Goal: Task Accomplishment & Management: Manage account settings

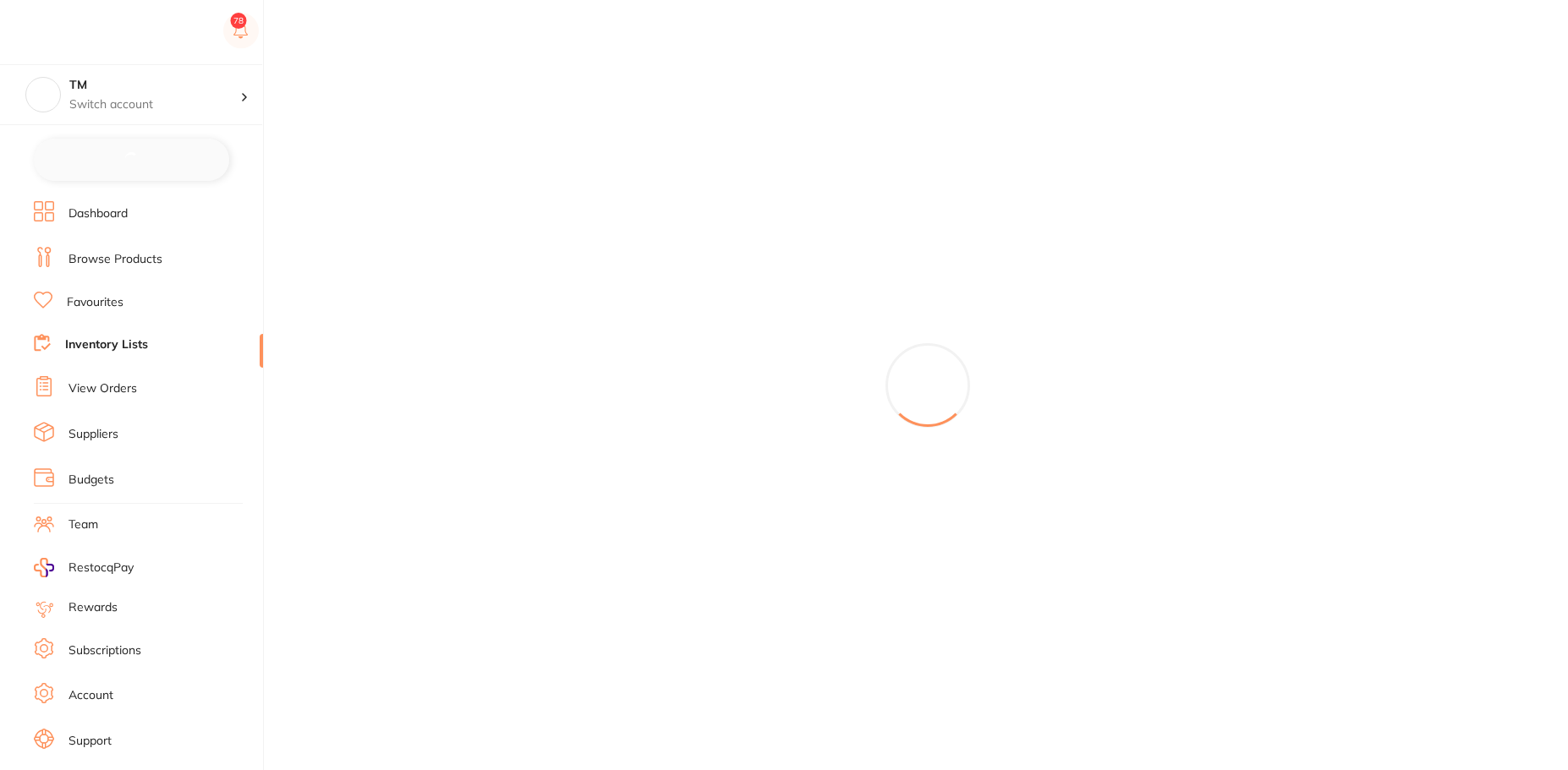
checkbox input "false"
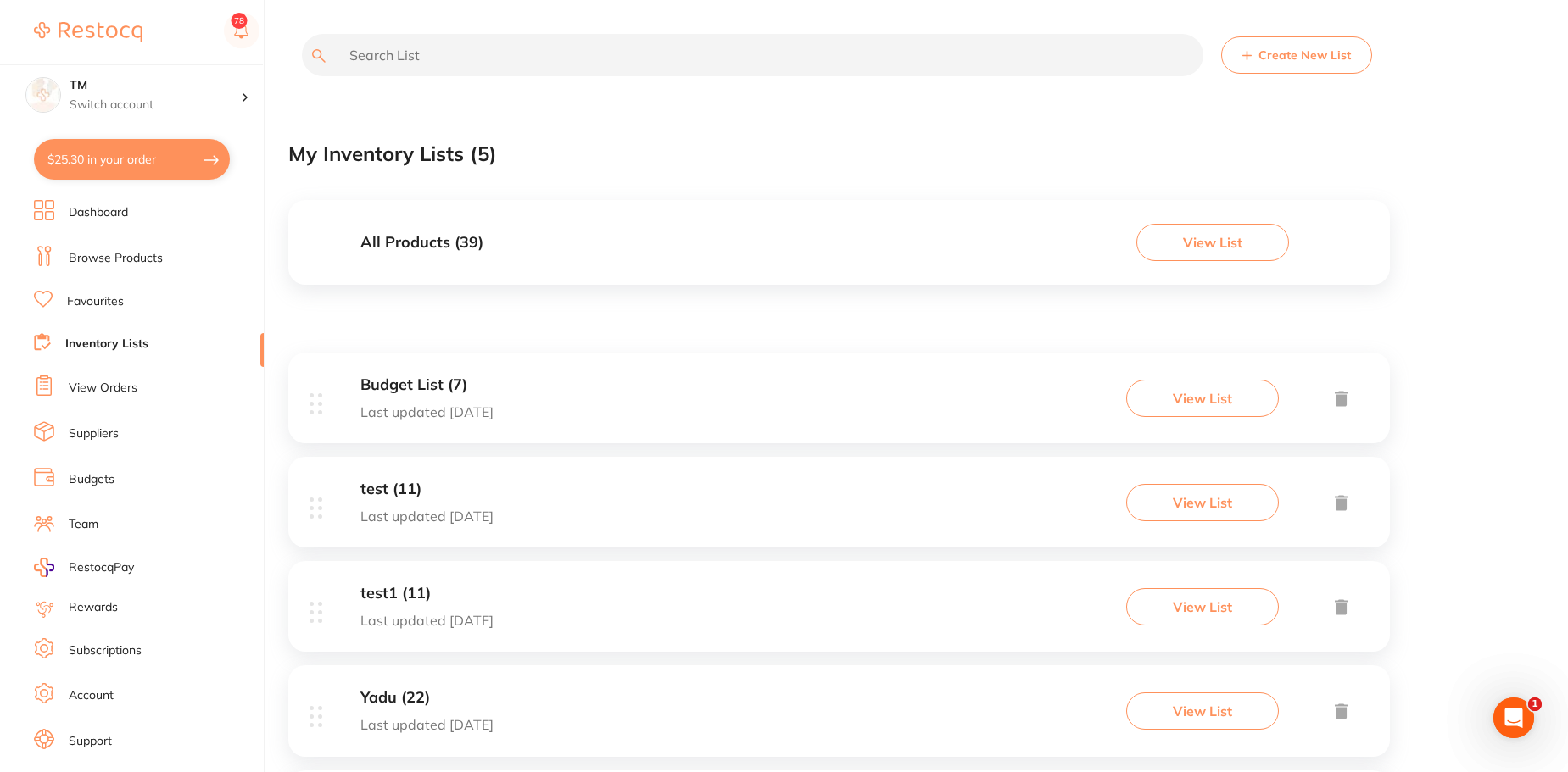
click at [86, 484] on link "Budgets" at bounding box center [92, 480] width 46 height 17
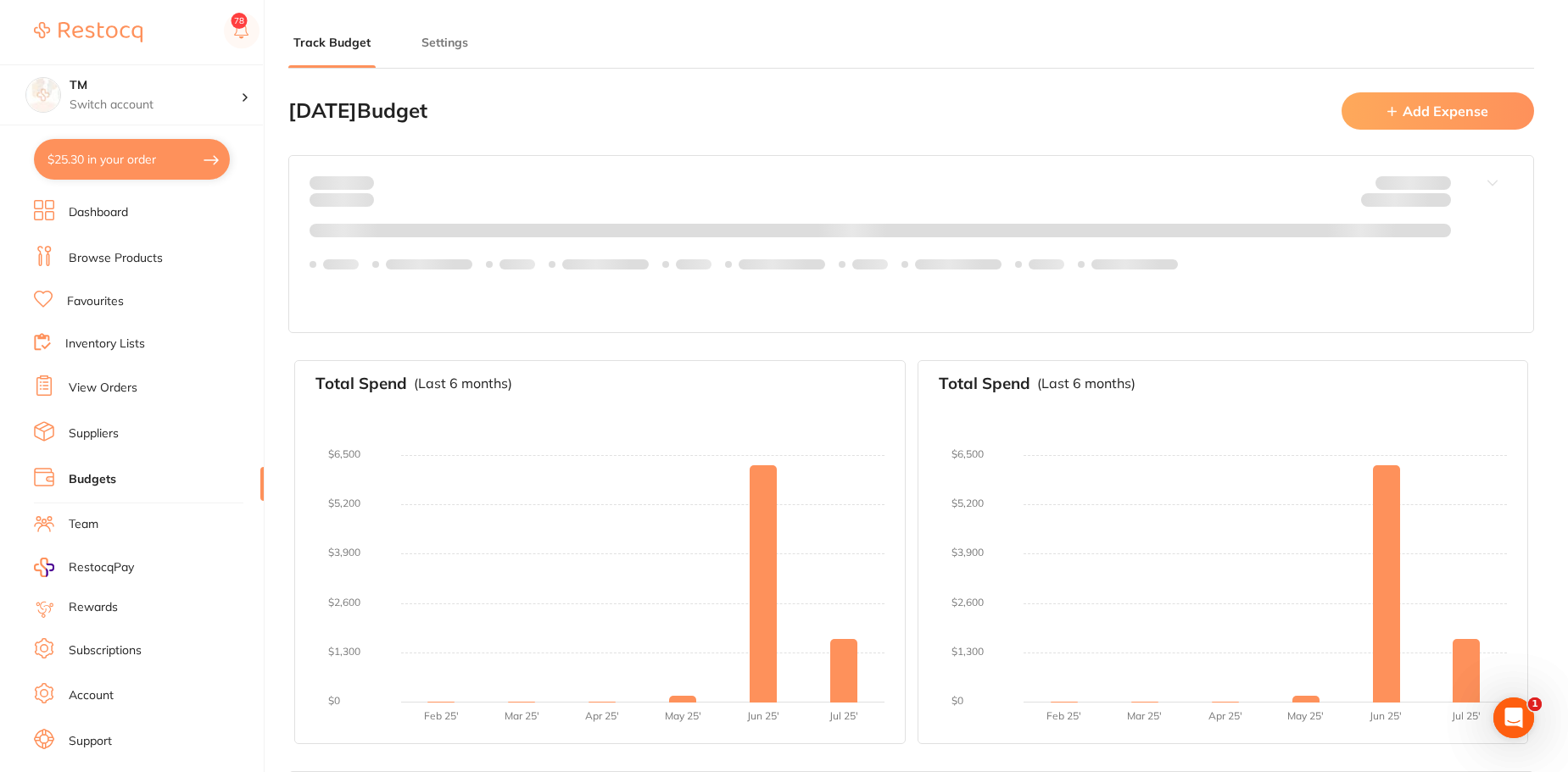
type input "10,000"
type input "0.0"
type input "10,000"
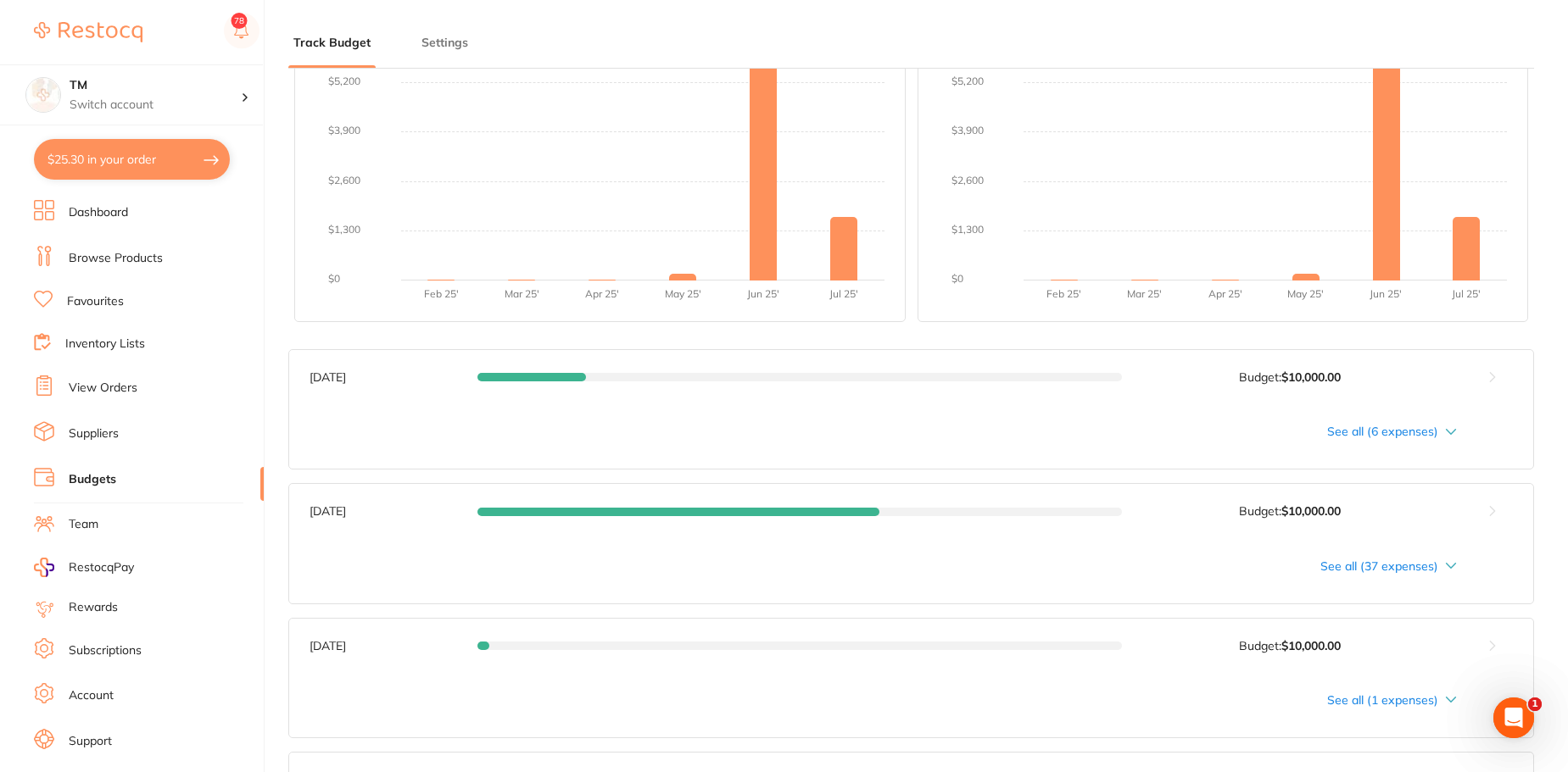
scroll to position [431, 0]
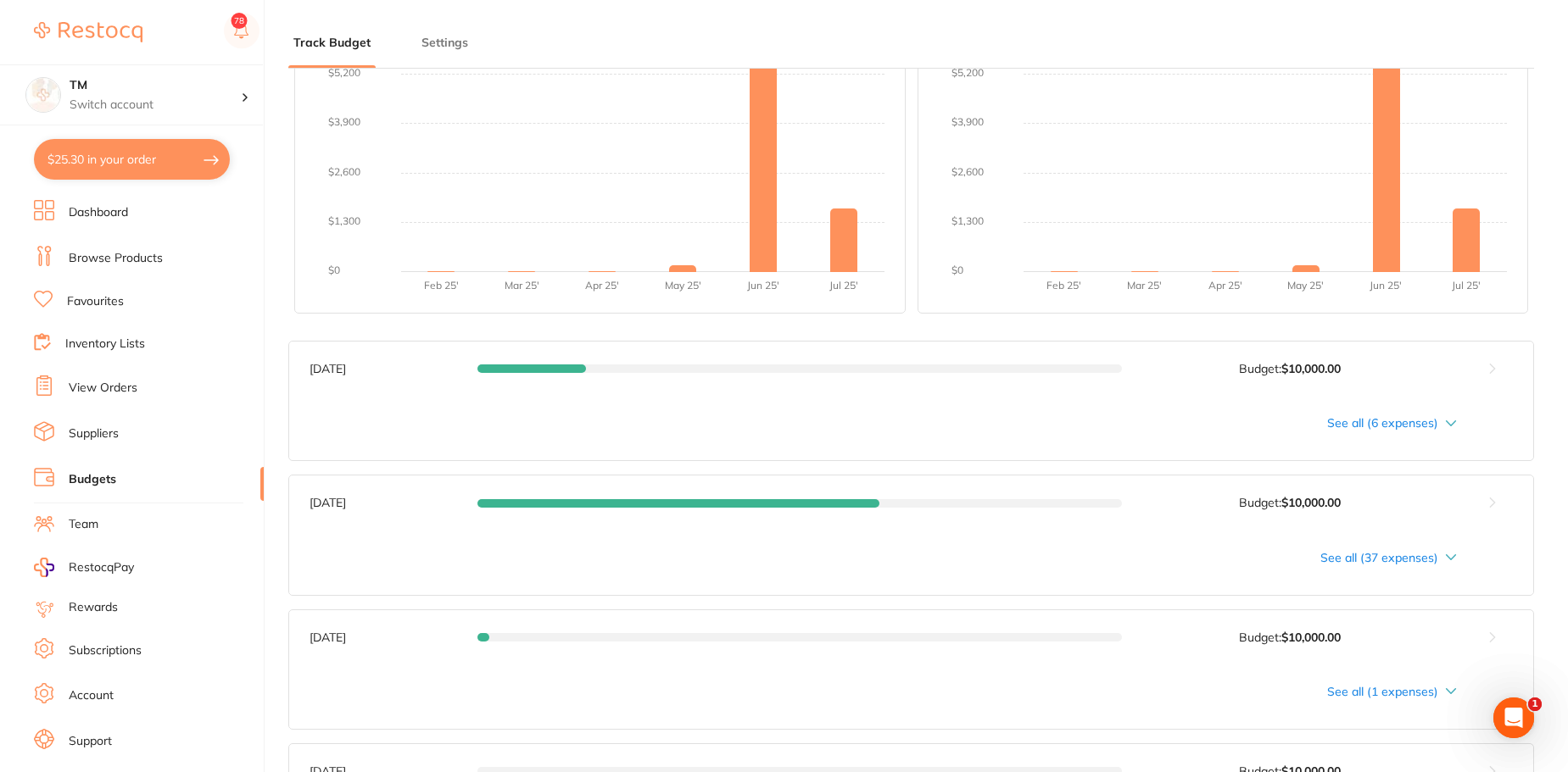
click at [1384, 427] on div "See all (6 expenses)" at bounding box center [883, 423] width 1148 height 13
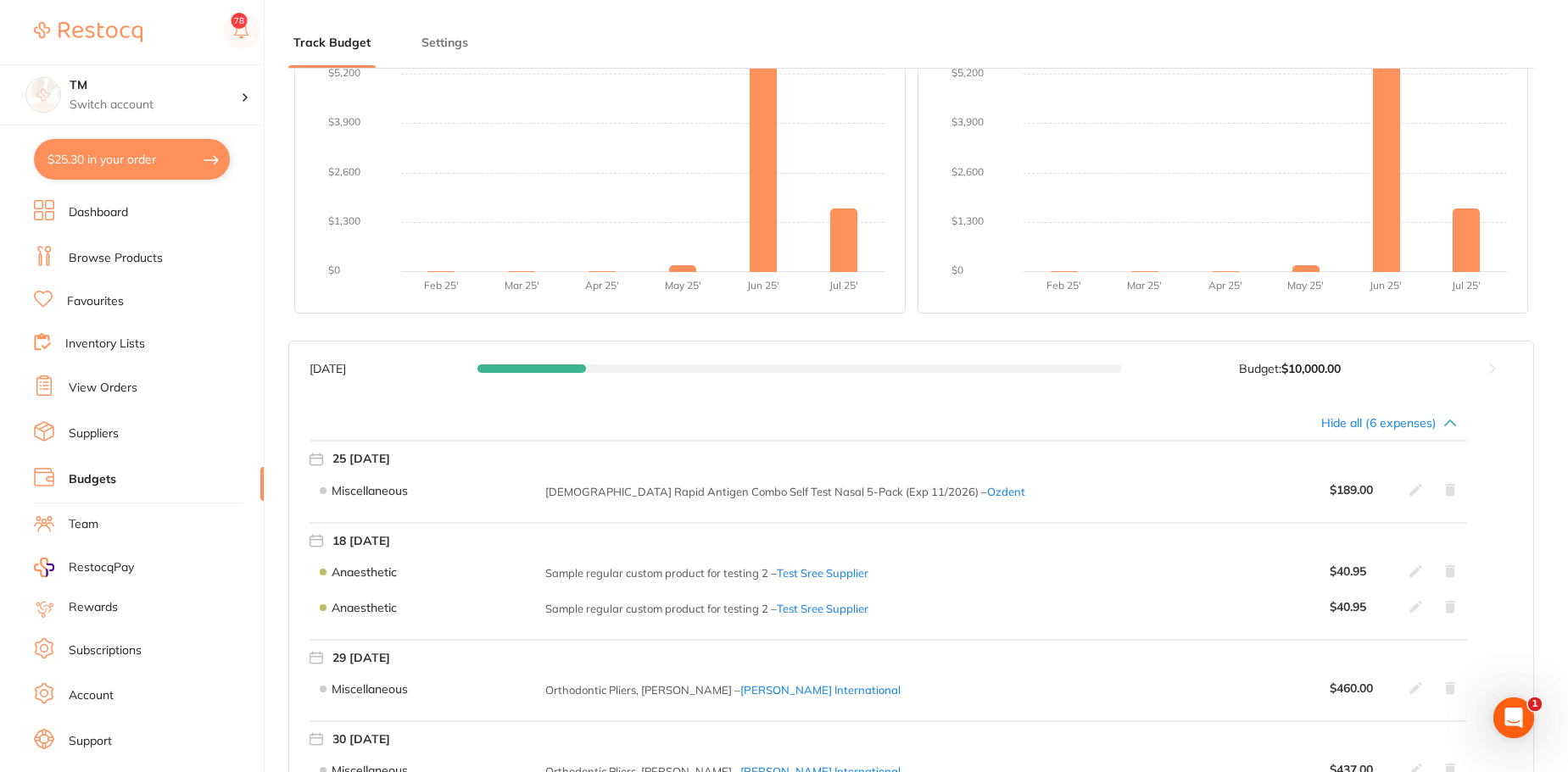
click at [1443, 488] on icon at bounding box center [1449, 490] width 13 height 13
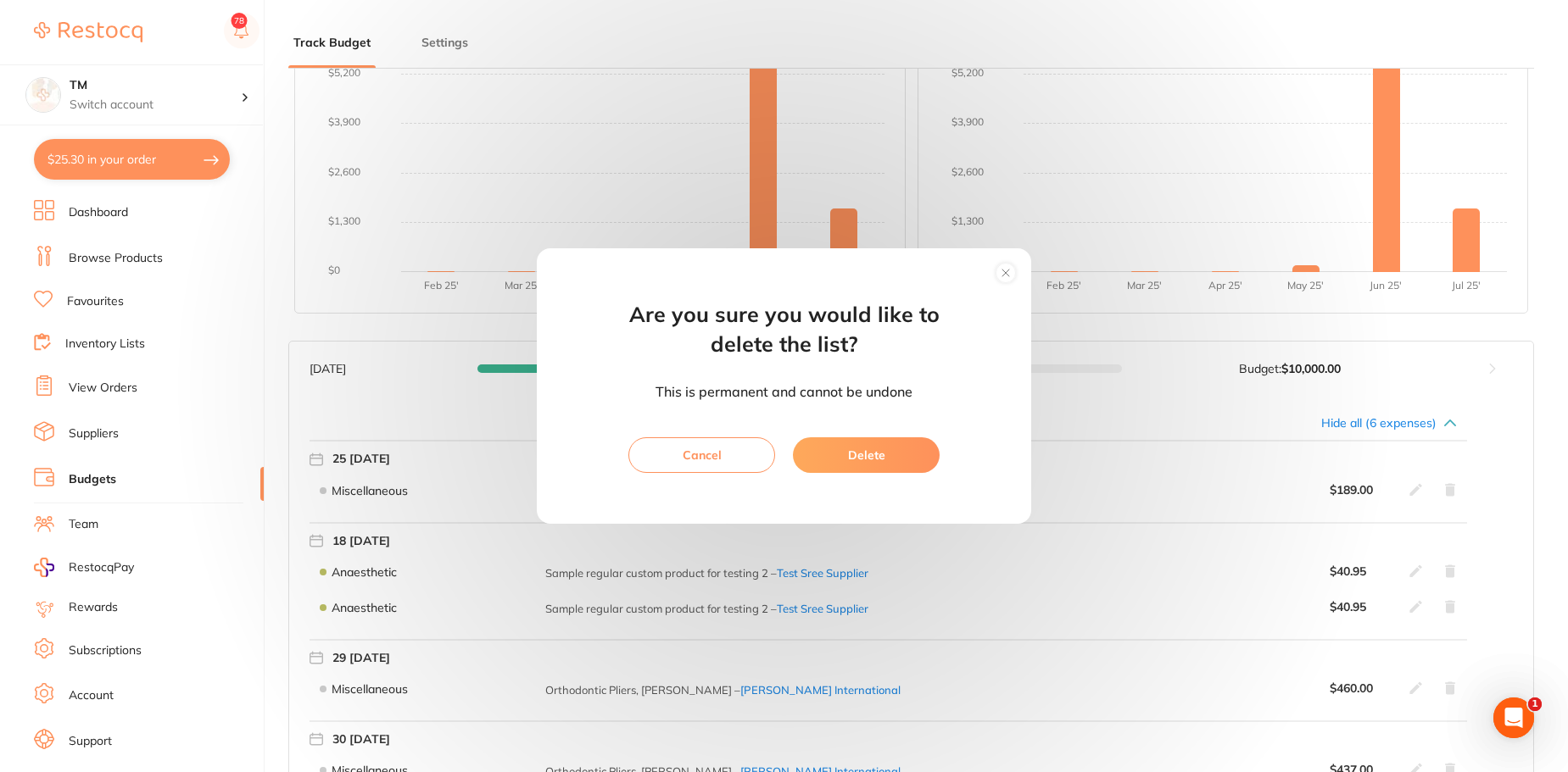
click at [1008, 271] on circle at bounding box center [1006, 273] width 19 height 19
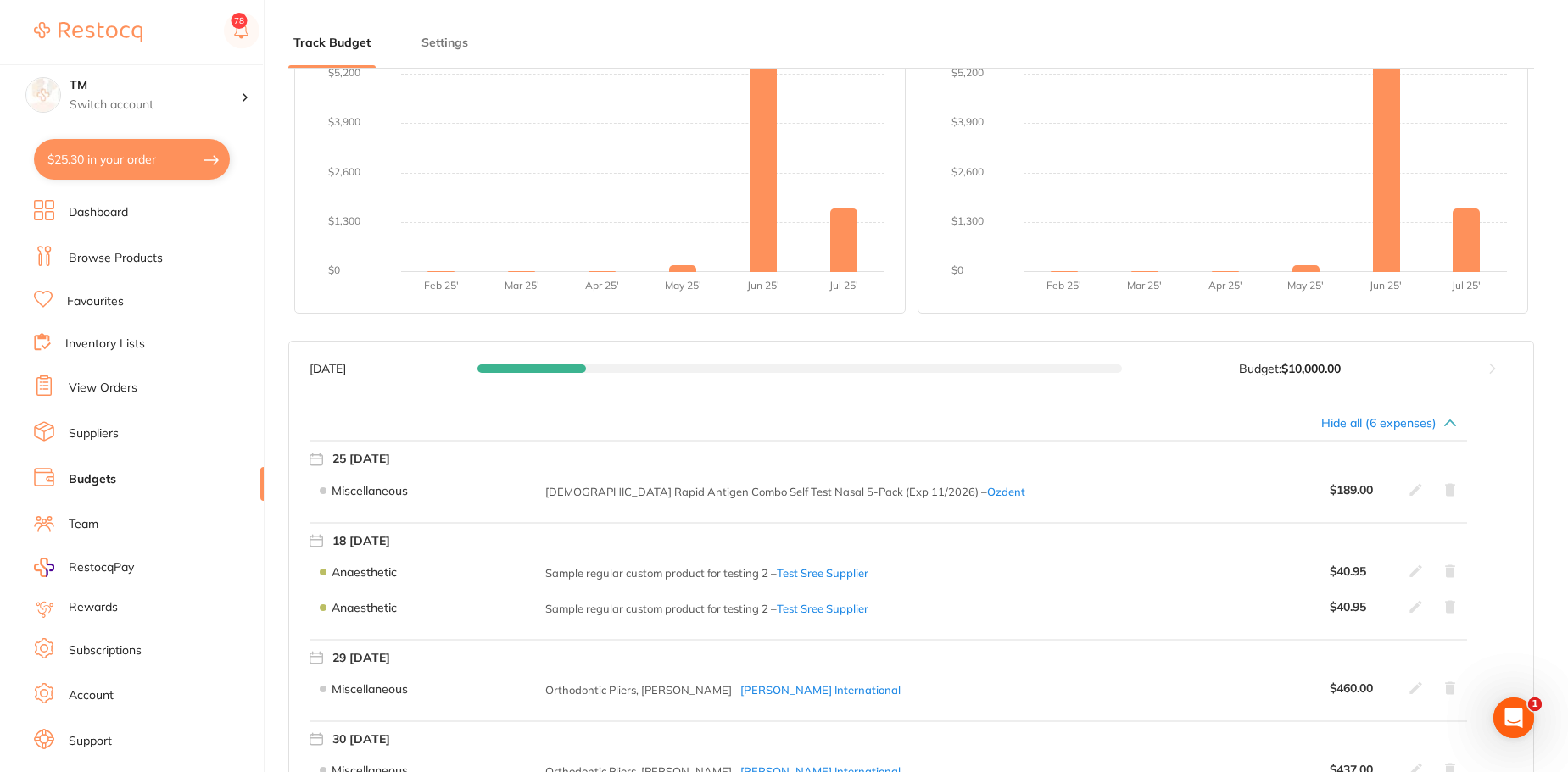
click at [1406, 494] on div "$ 189.00" at bounding box center [1393, 490] width 127 height 13
click at [1408, 491] on div "$ 189.00" at bounding box center [1393, 490] width 127 height 13
click at [1413, 491] on icon at bounding box center [1415, 489] width 12 height 12
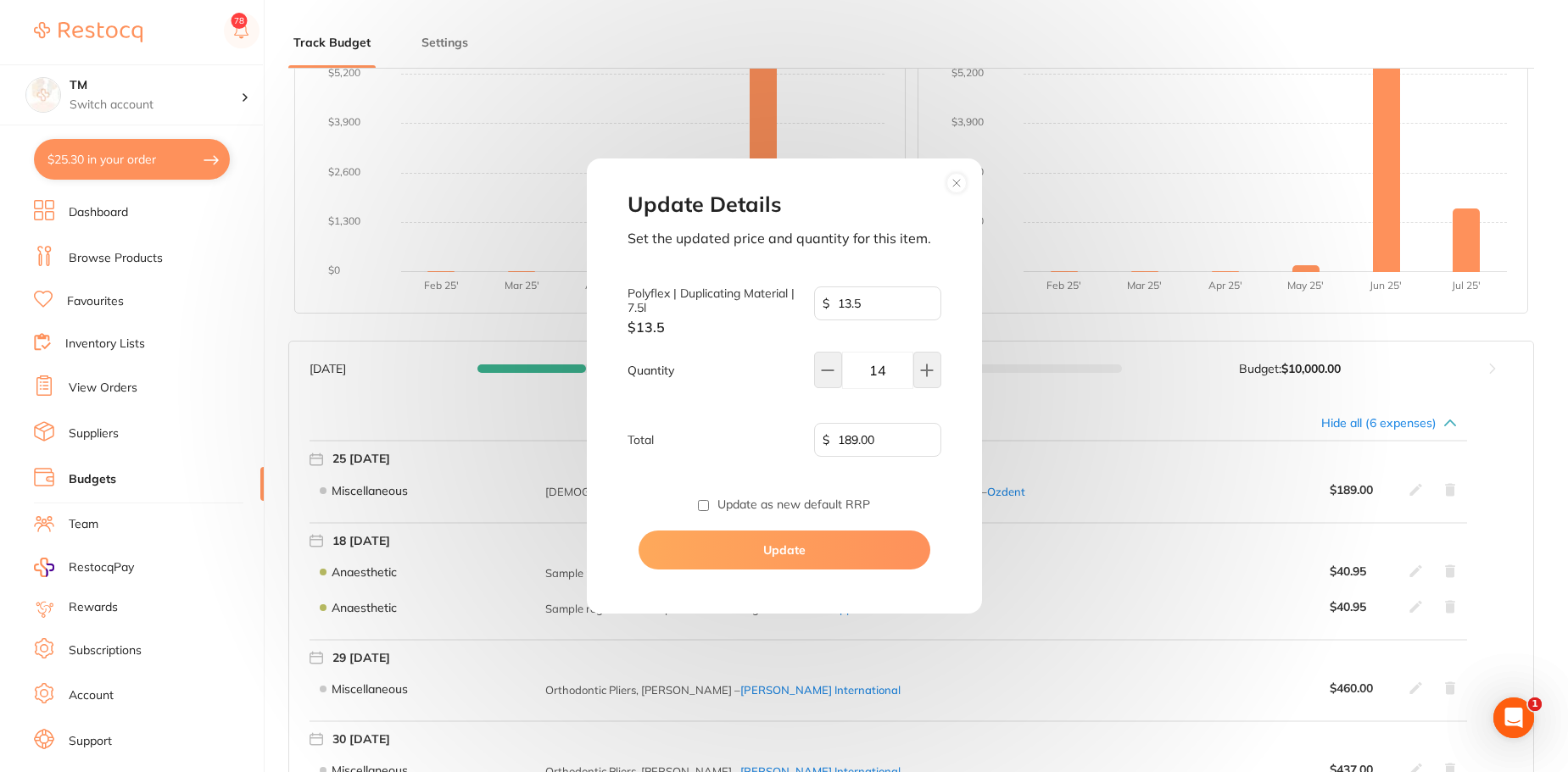
type input "189.0"
click at [955, 176] on circle at bounding box center [956, 183] width 19 height 19
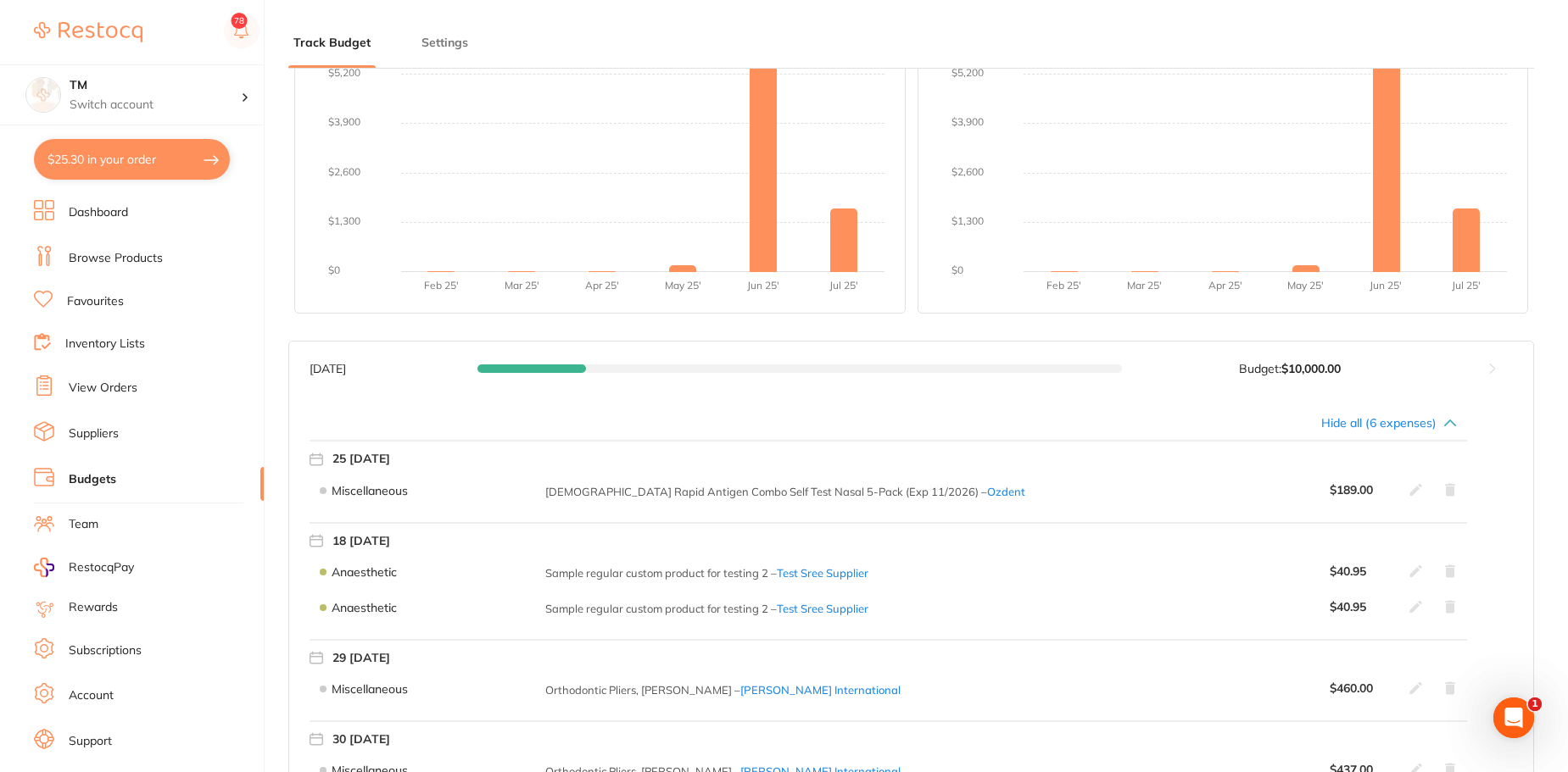
scroll to position [0, 0]
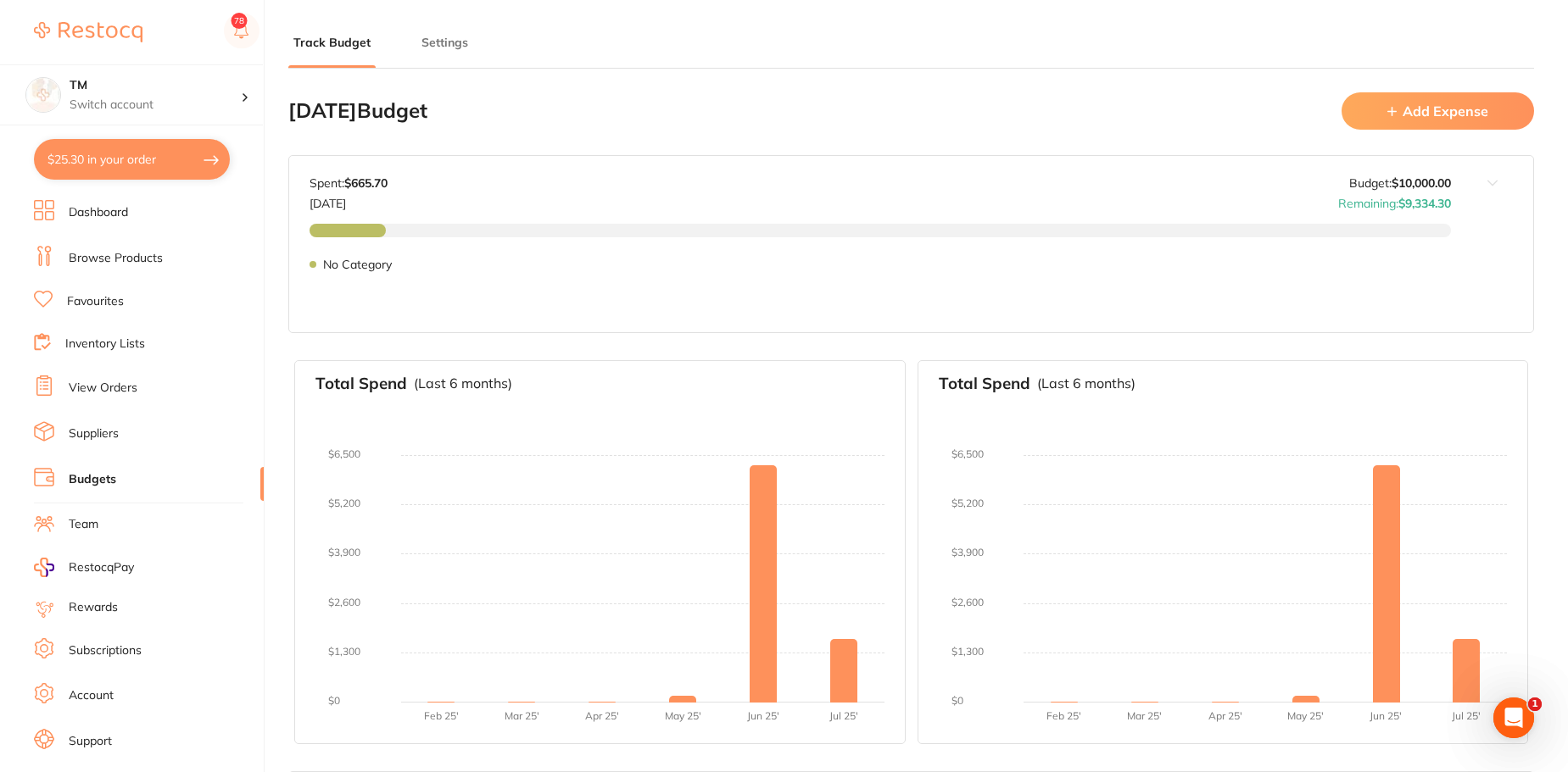
click at [1346, 116] on button "Add Expense" at bounding box center [1437, 110] width 193 height 36
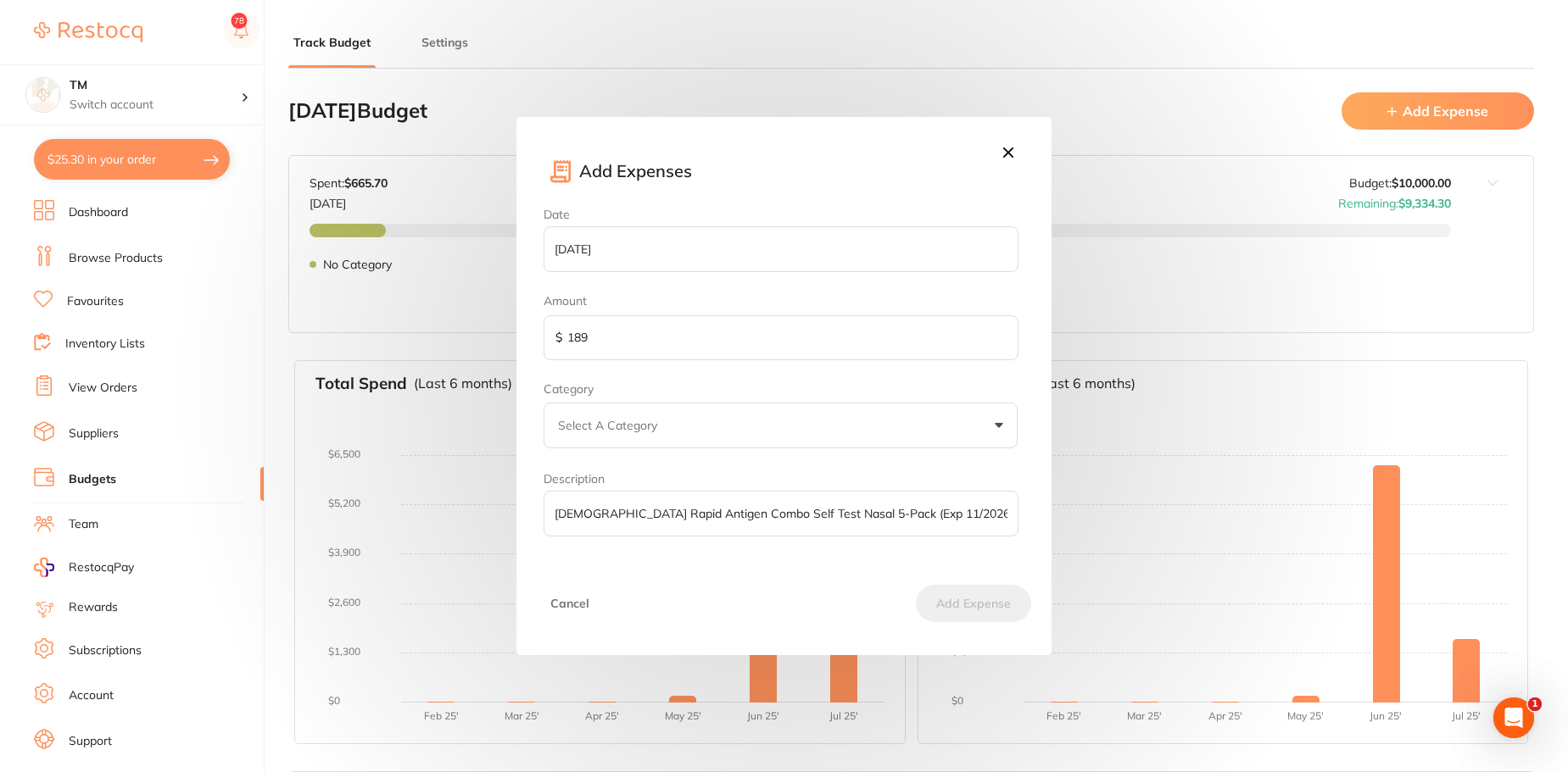
click at [1008, 157] on icon at bounding box center [1008, 152] width 18 height 18
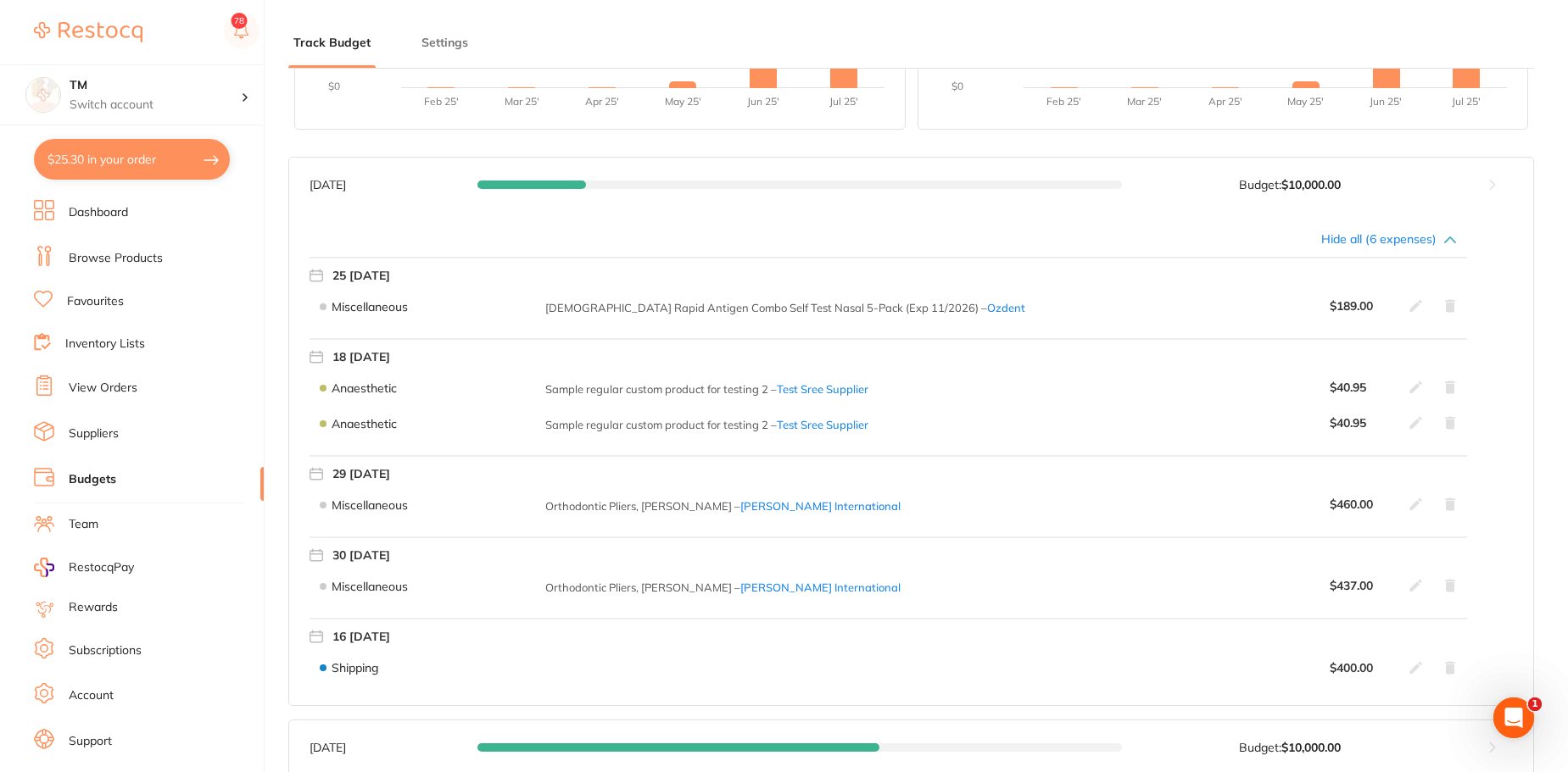
scroll to position [643, 0]
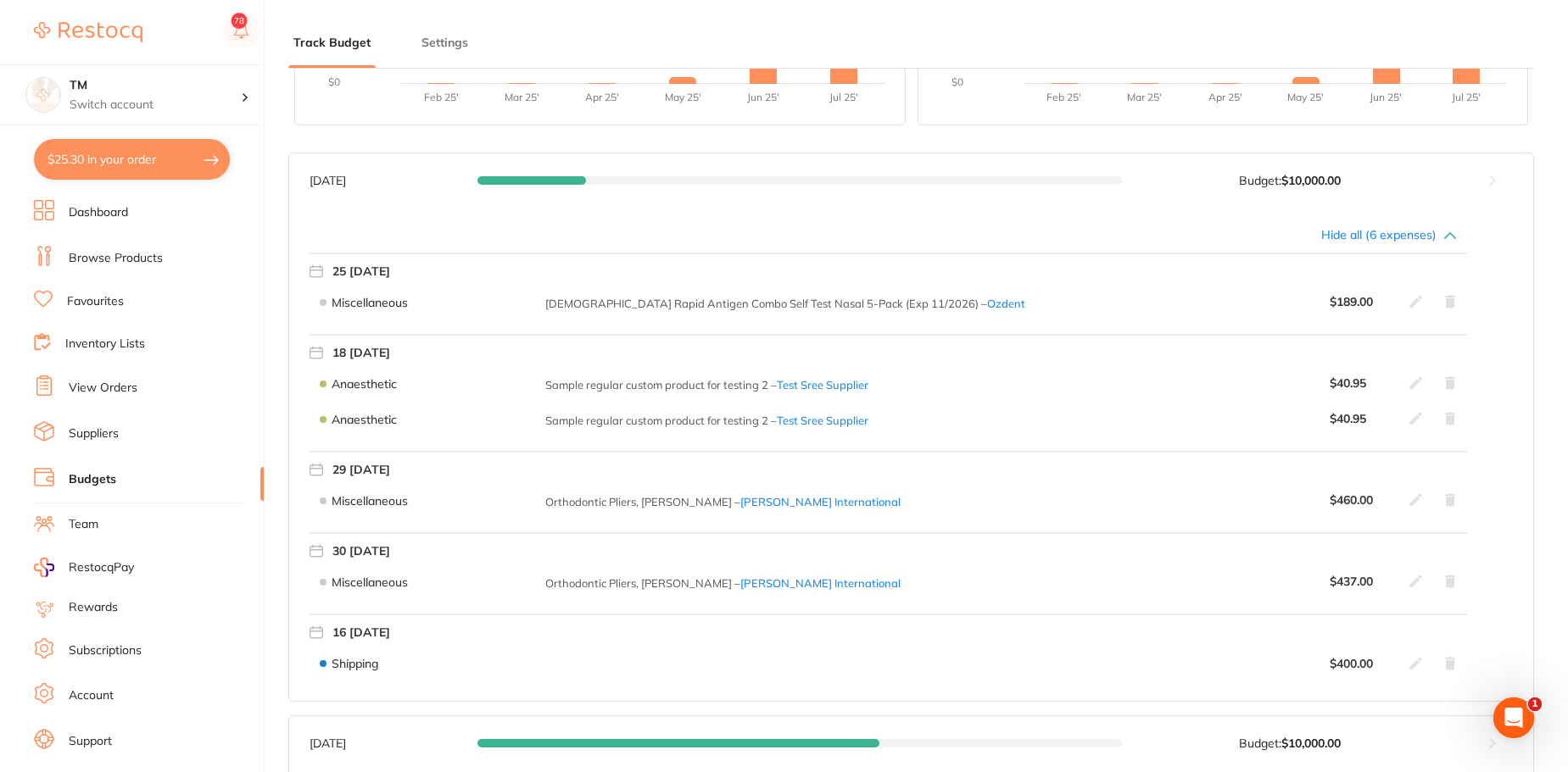
click at [1416, 668] on icon at bounding box center [1416, 664] width 13 height 13
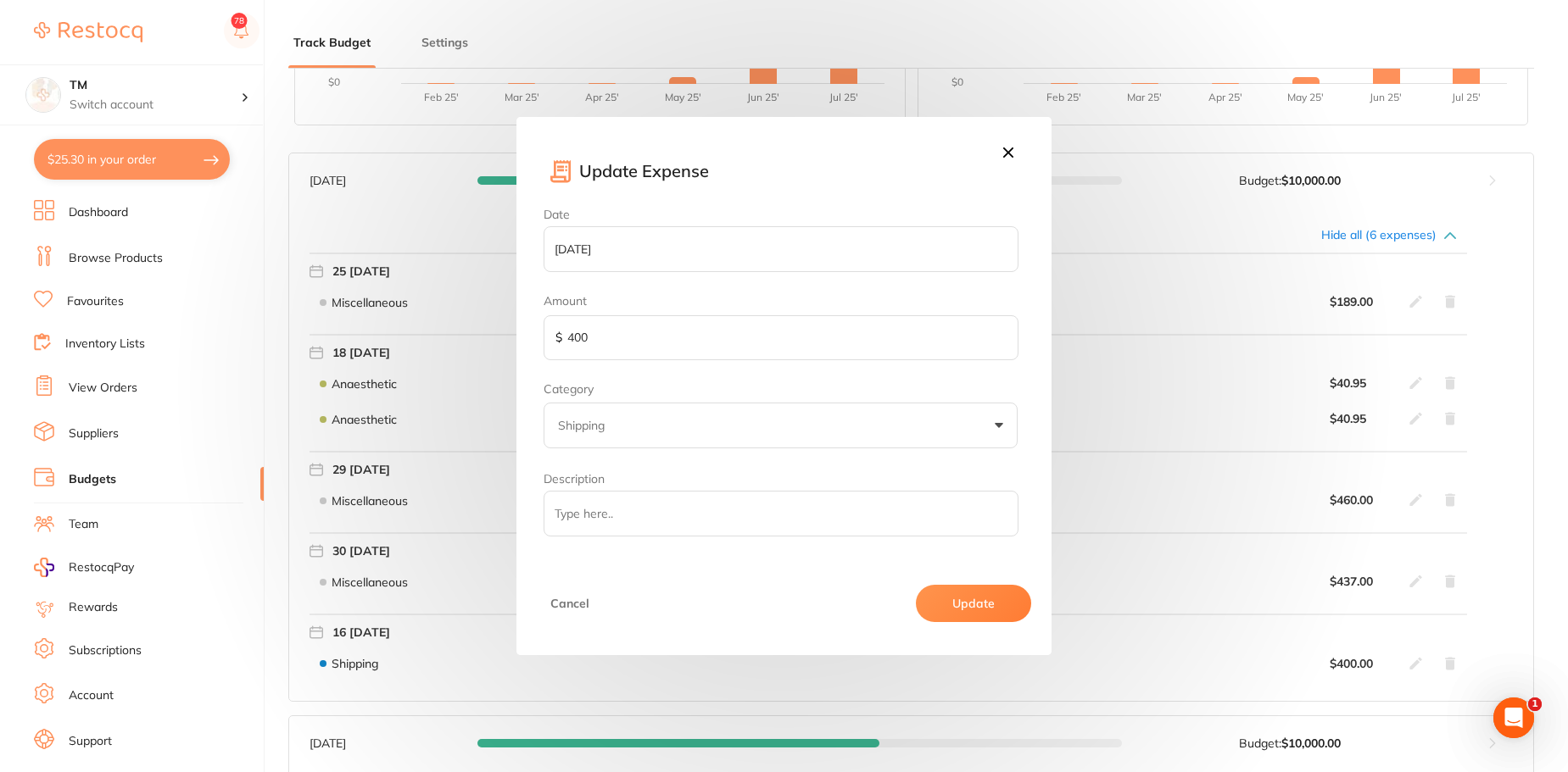
click at [1011, 157] on icon at bounding box center [1008, 152] width 18 height 18
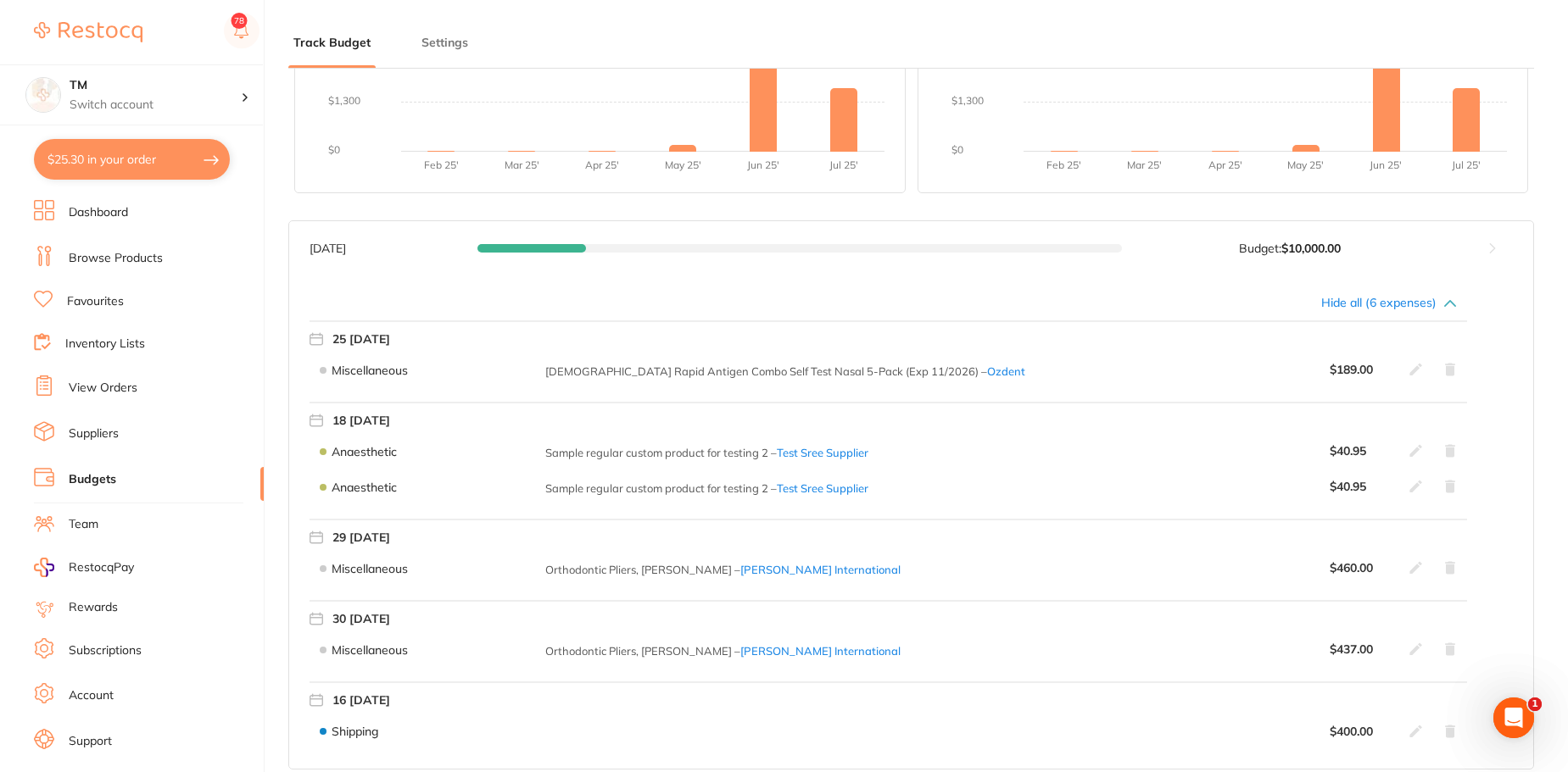
scroll to position [564, 0]
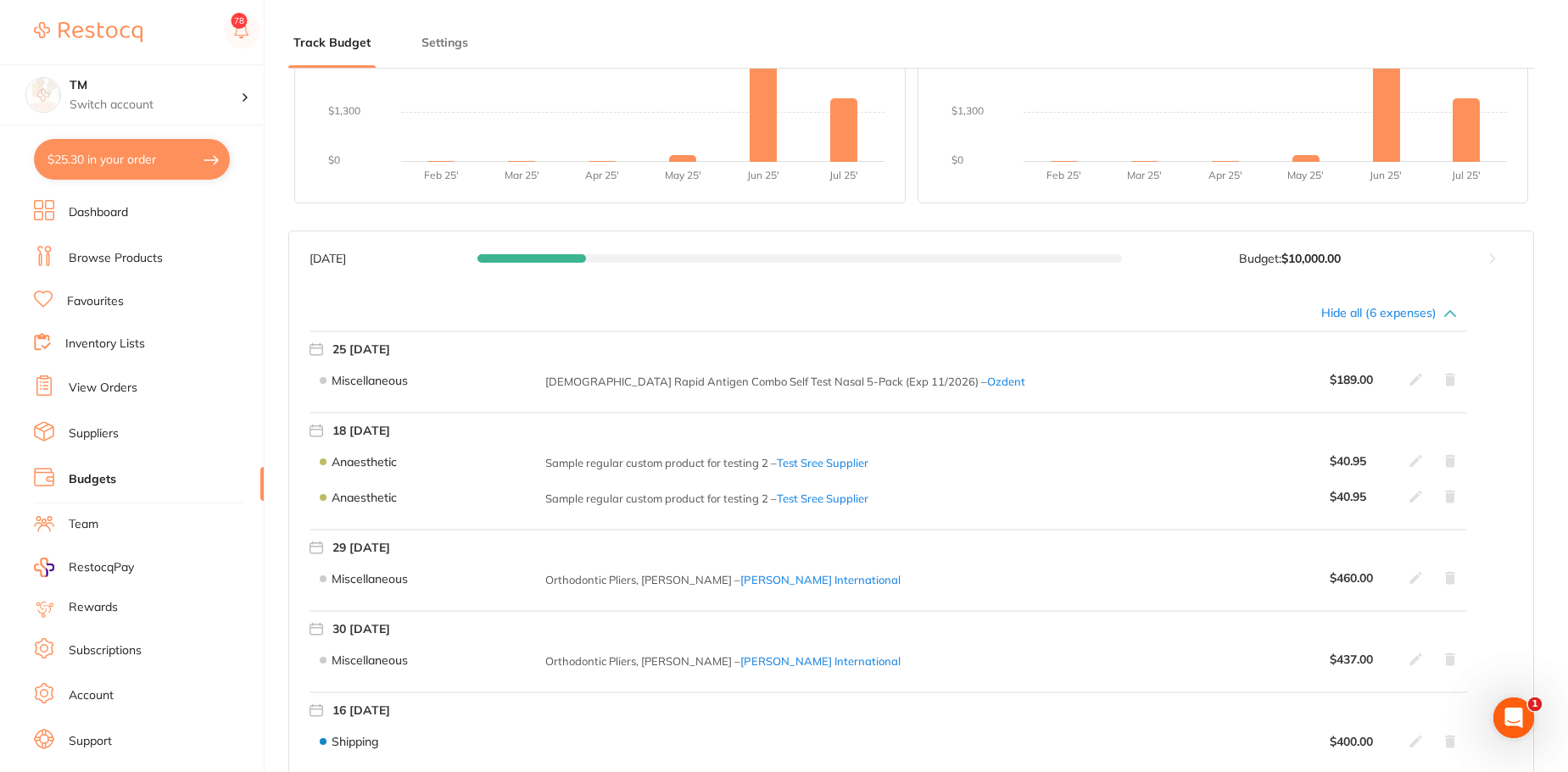
click at [1477, 264] on button at bounding box center [1491, 259] width 82 height 55
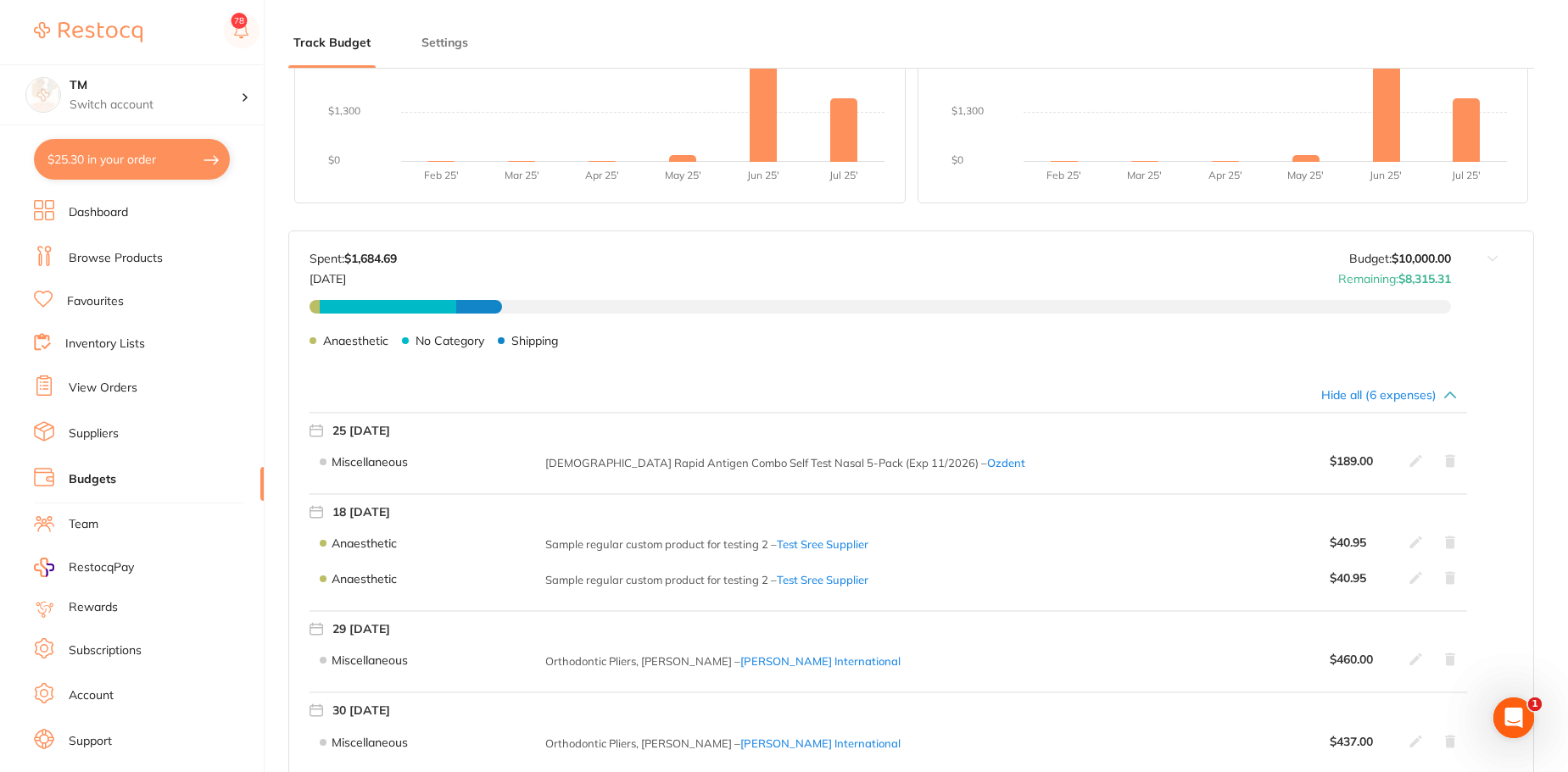
drag, startPoint x: 1477, startPoint y: 264, endPoint x: 1458, endPoint y: 349, distance: 87.1
click at [1458, 349] on button at bounding box center [1491, 300] width 82 height 136
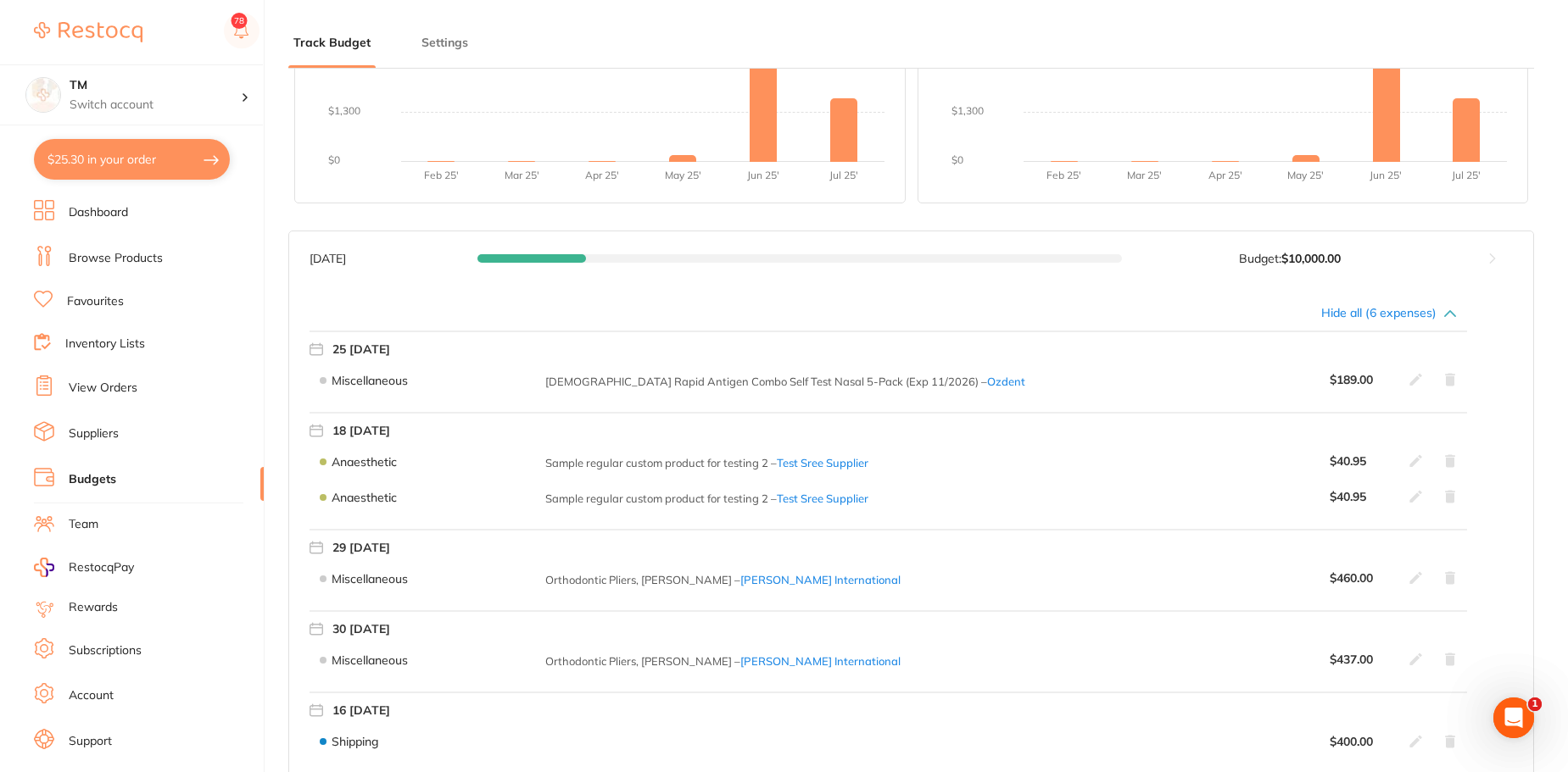
click at [1481, 283] on button at bounding box center [1491, 259] width 82 height 55
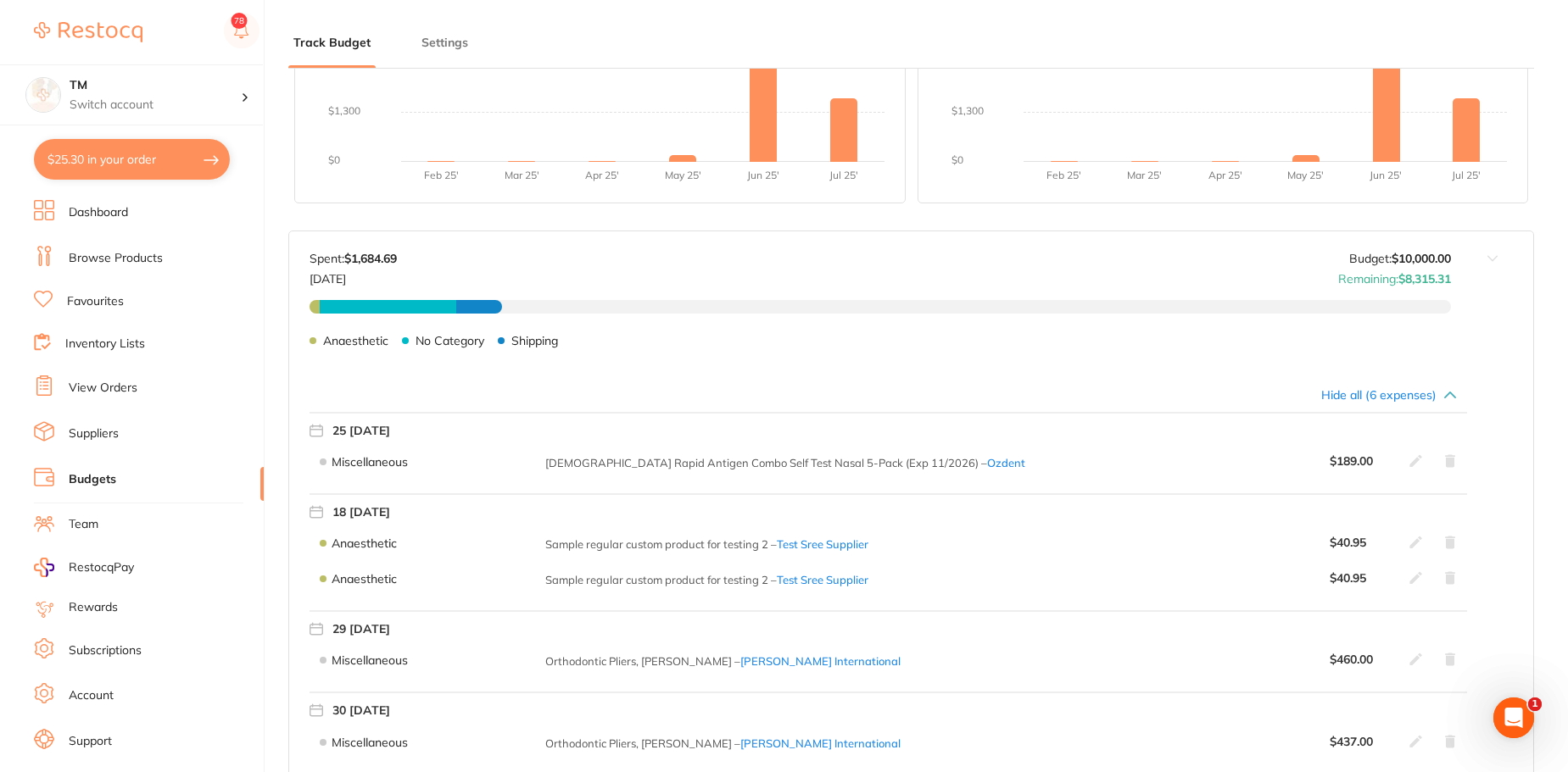
click at [1415, 462] on icon at bounding box center [1415, 460] width 12 height 12
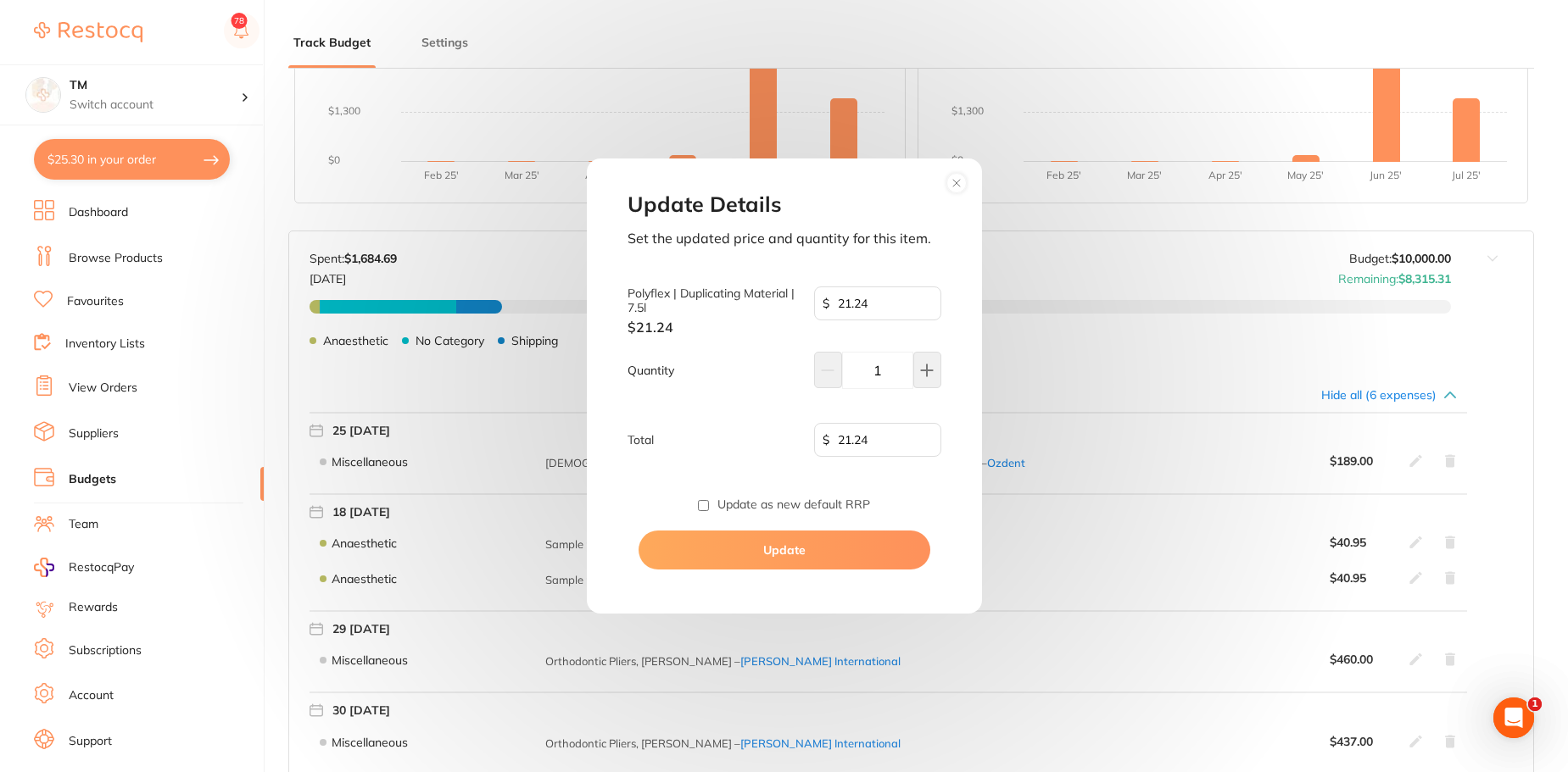
type input "13.5"
type input "14"
type input "189.00"
click at [938, 365] on button at bounding box center [926, 370] width 28 height 36
type input "15"
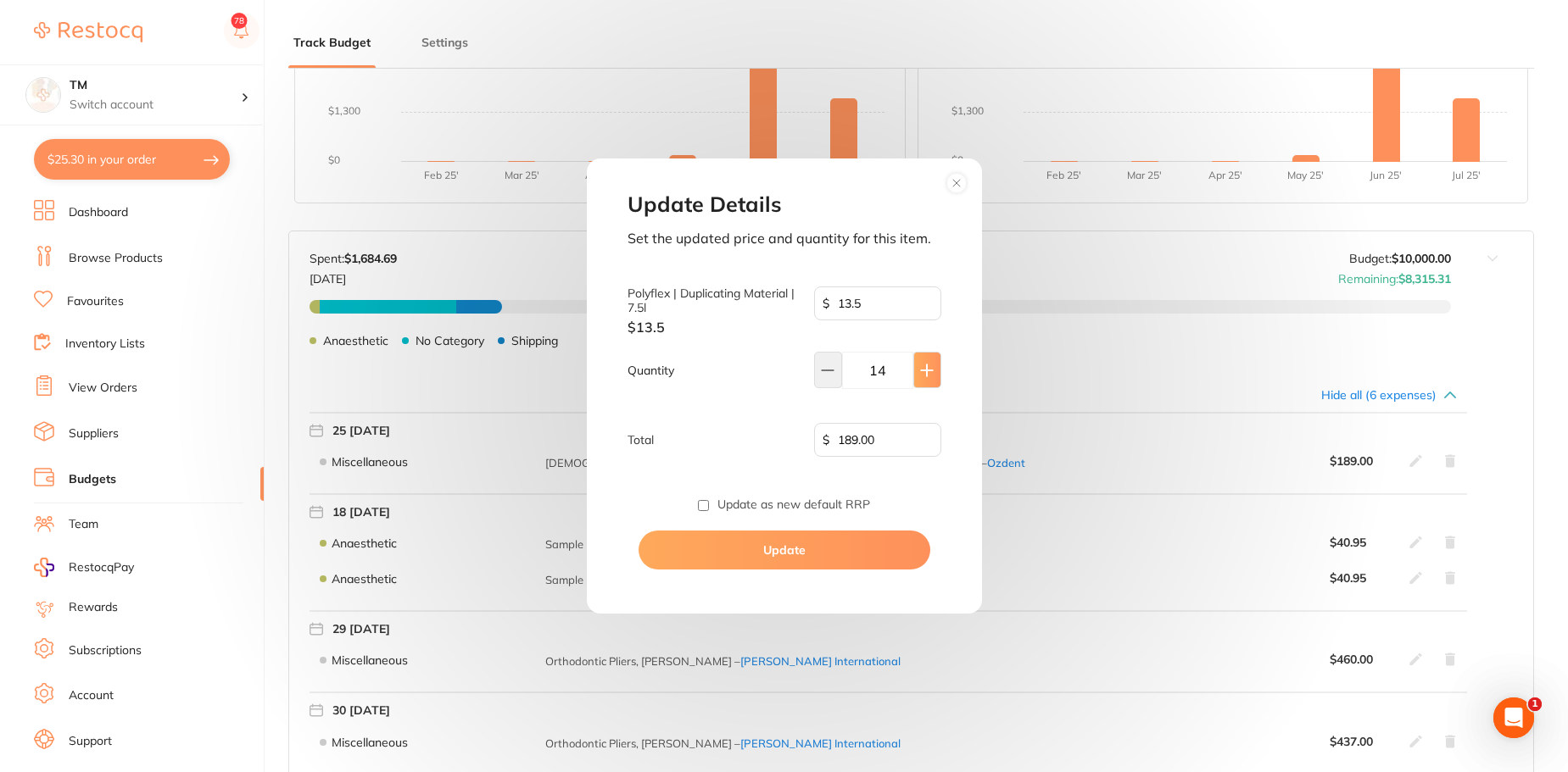
type input "202.50"
click at [938, 365] on button at bounding box center [926, 370] width 28 height 36
type input "16"
type input "216.00"
click at [938, 365] on button at bounding box center [926, 370] width 28 height 36
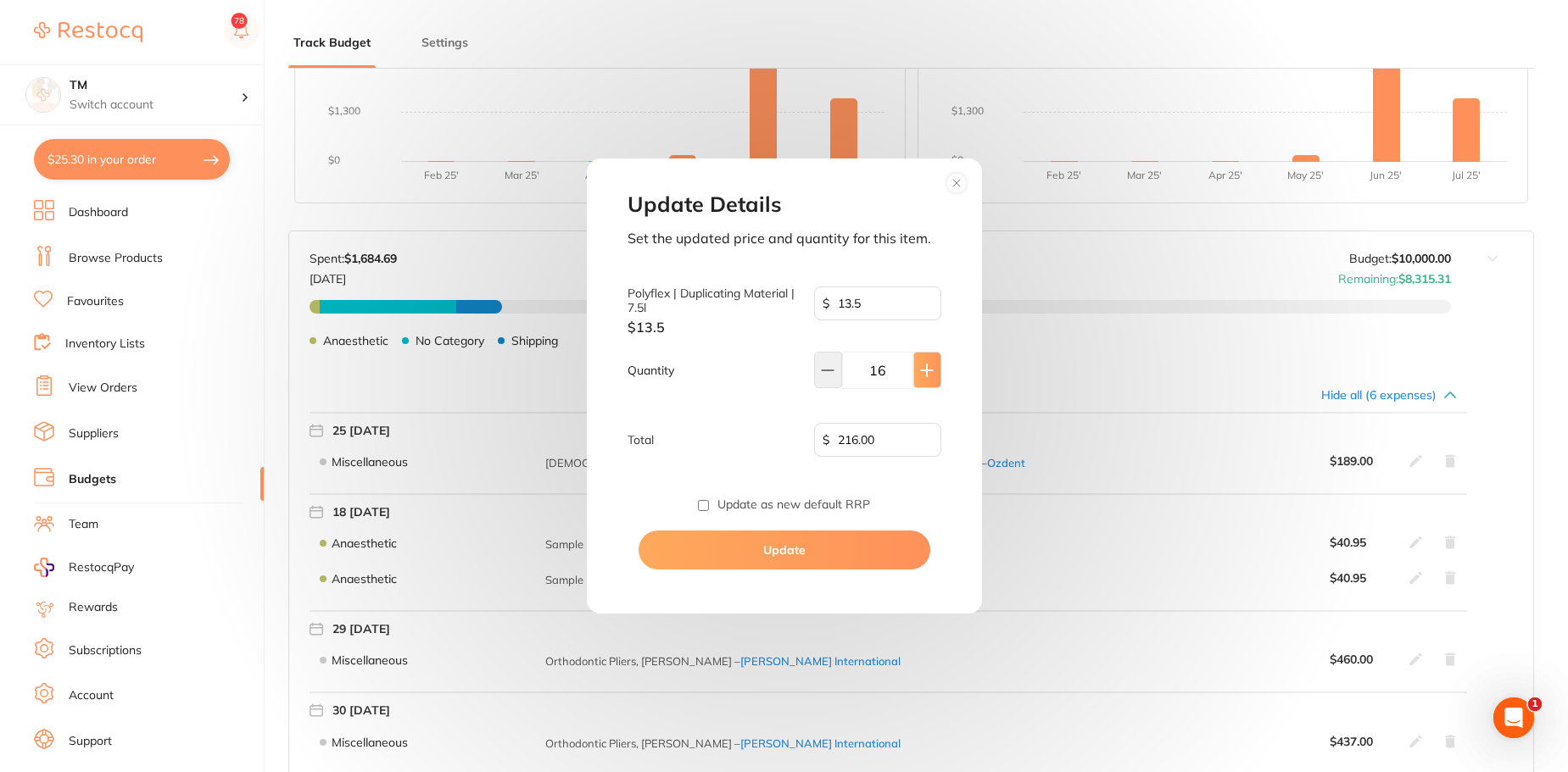
type input "17"
type input "229.50"
click at [938, 365] on button at bounding box center [926, 370] width 28 height 36
type input "18"
type input "243.00"
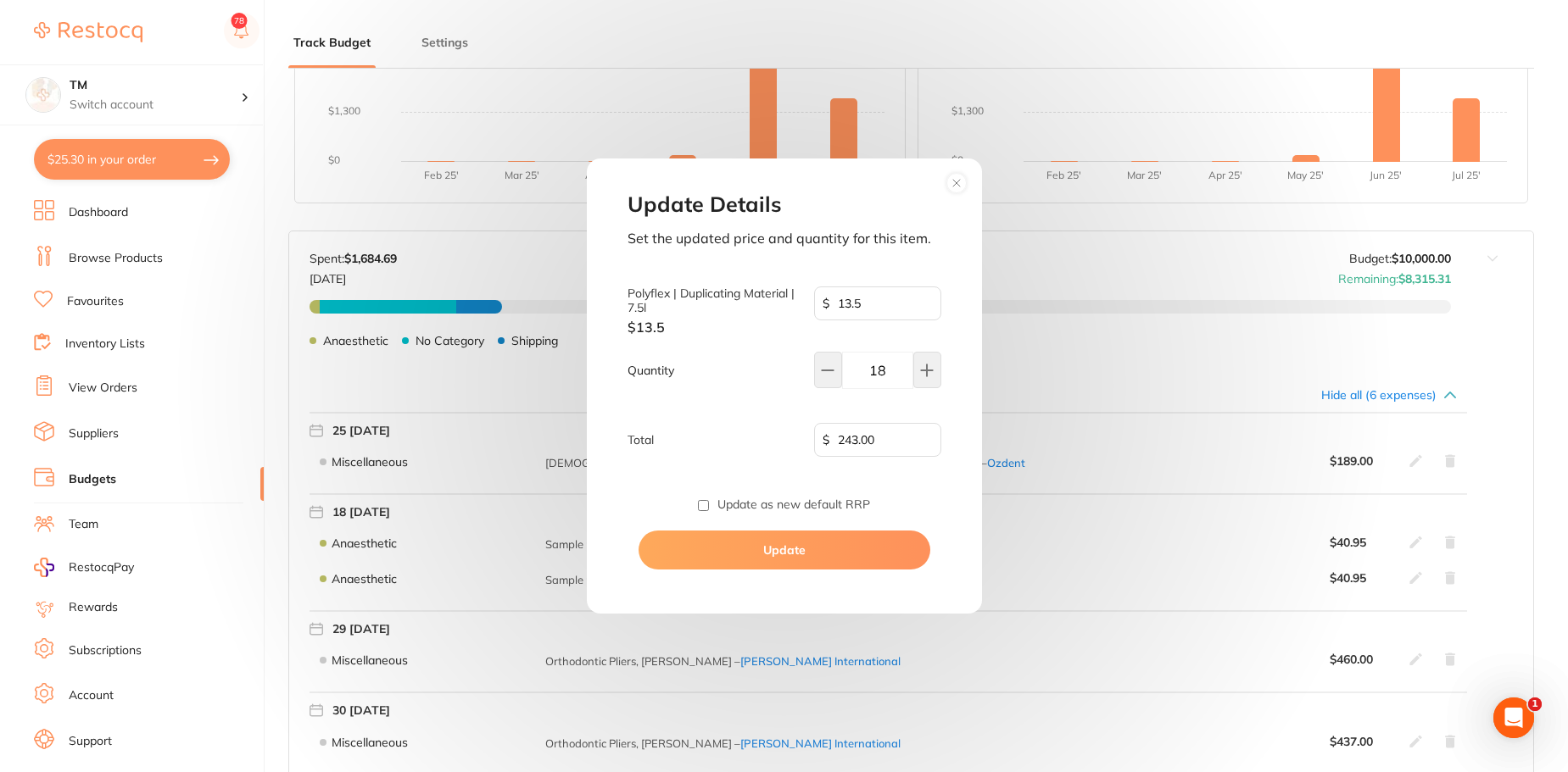
click at [864, 558] on button "Update" at bounding box center [784, 550] width 291 height 39
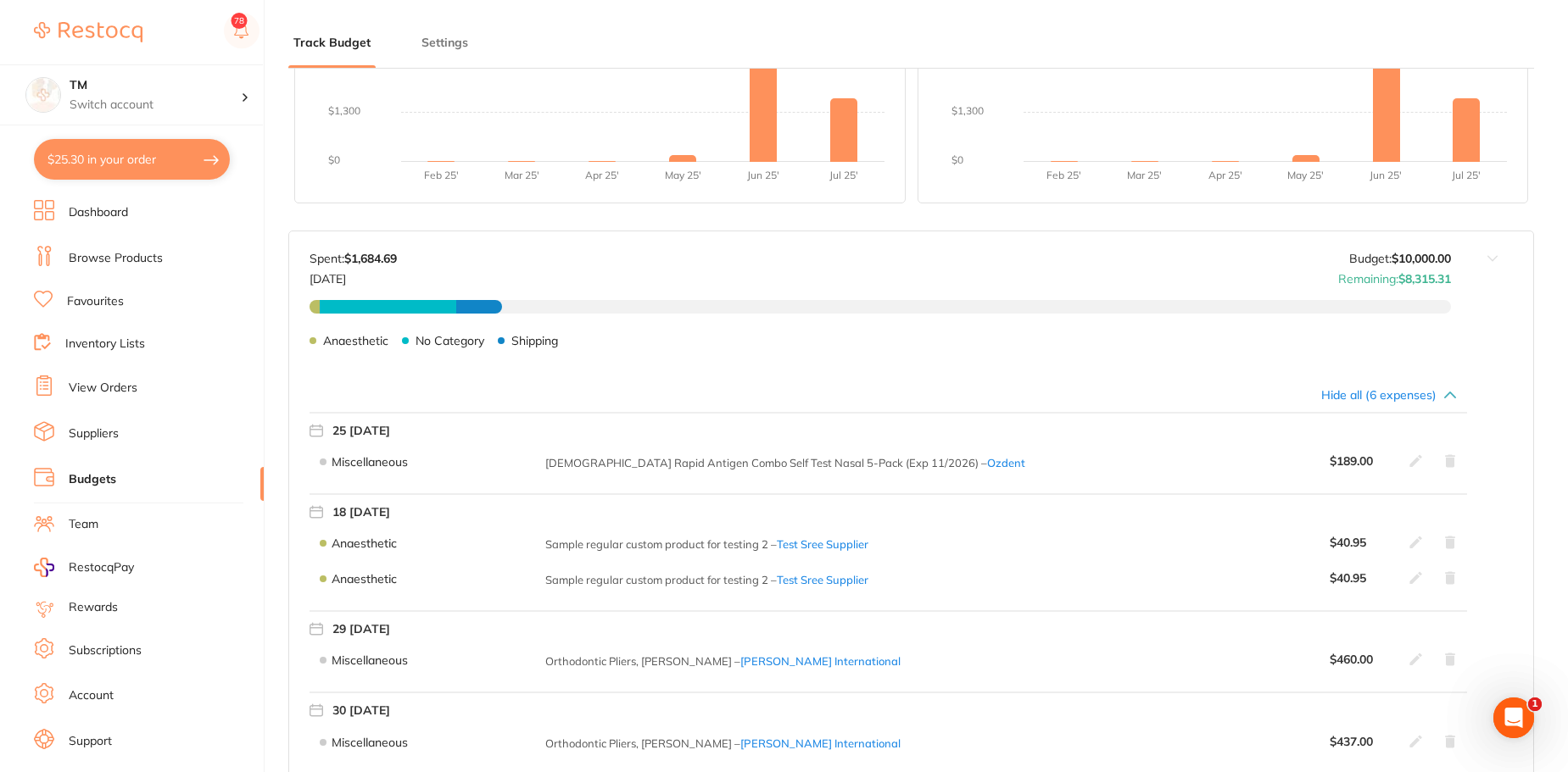
click at [1414, 543] on icon at bounding box center [1415, 541] width 12 height 12
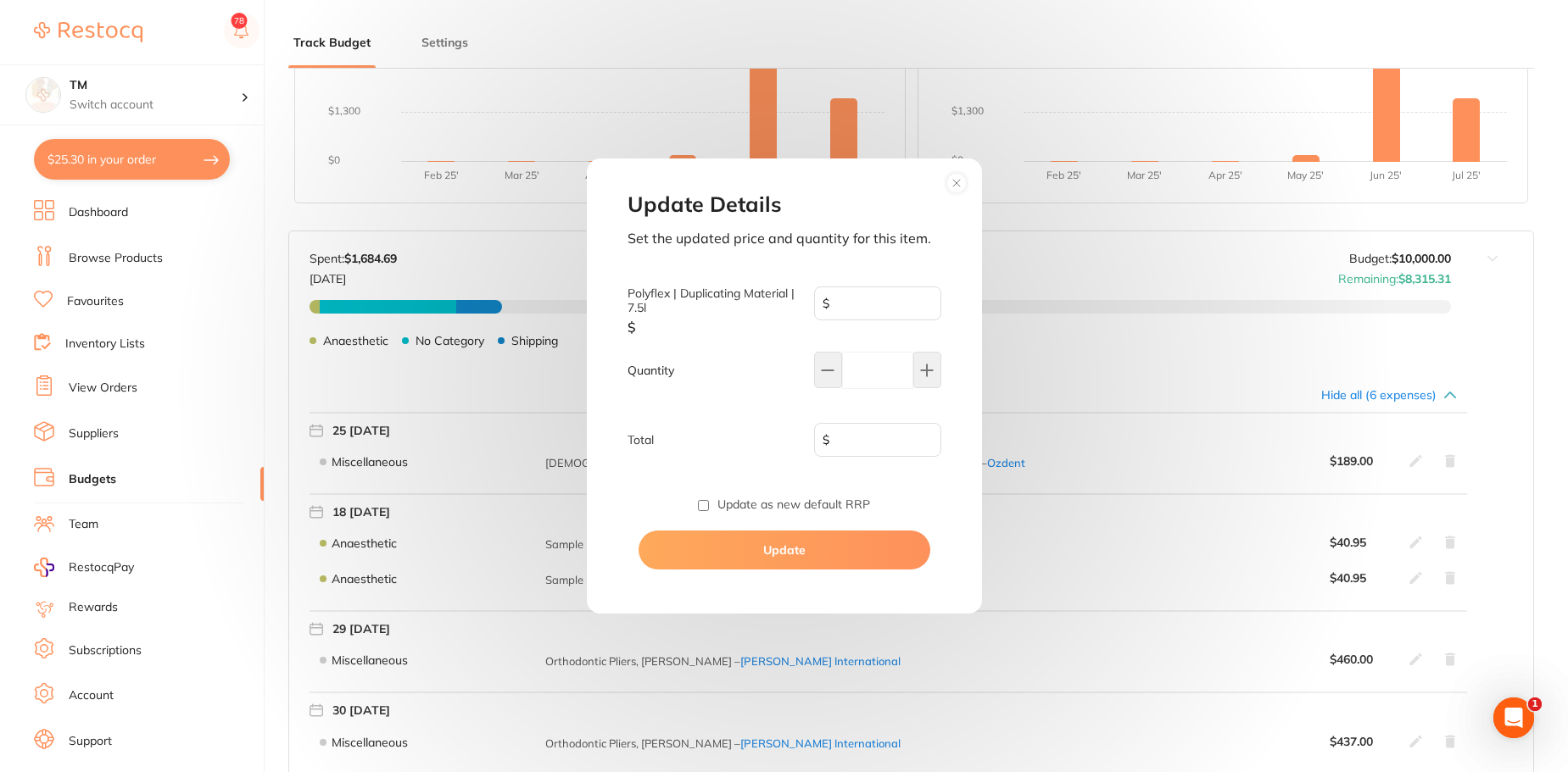
type input "40.95"
type input "1"
type input "40.95"
click at [910, 358] on input "1" at bounding box center [877, 370] width 71 height 37
click at [921, 364] on icon at bounding box center [926, 371] width 13 height 13
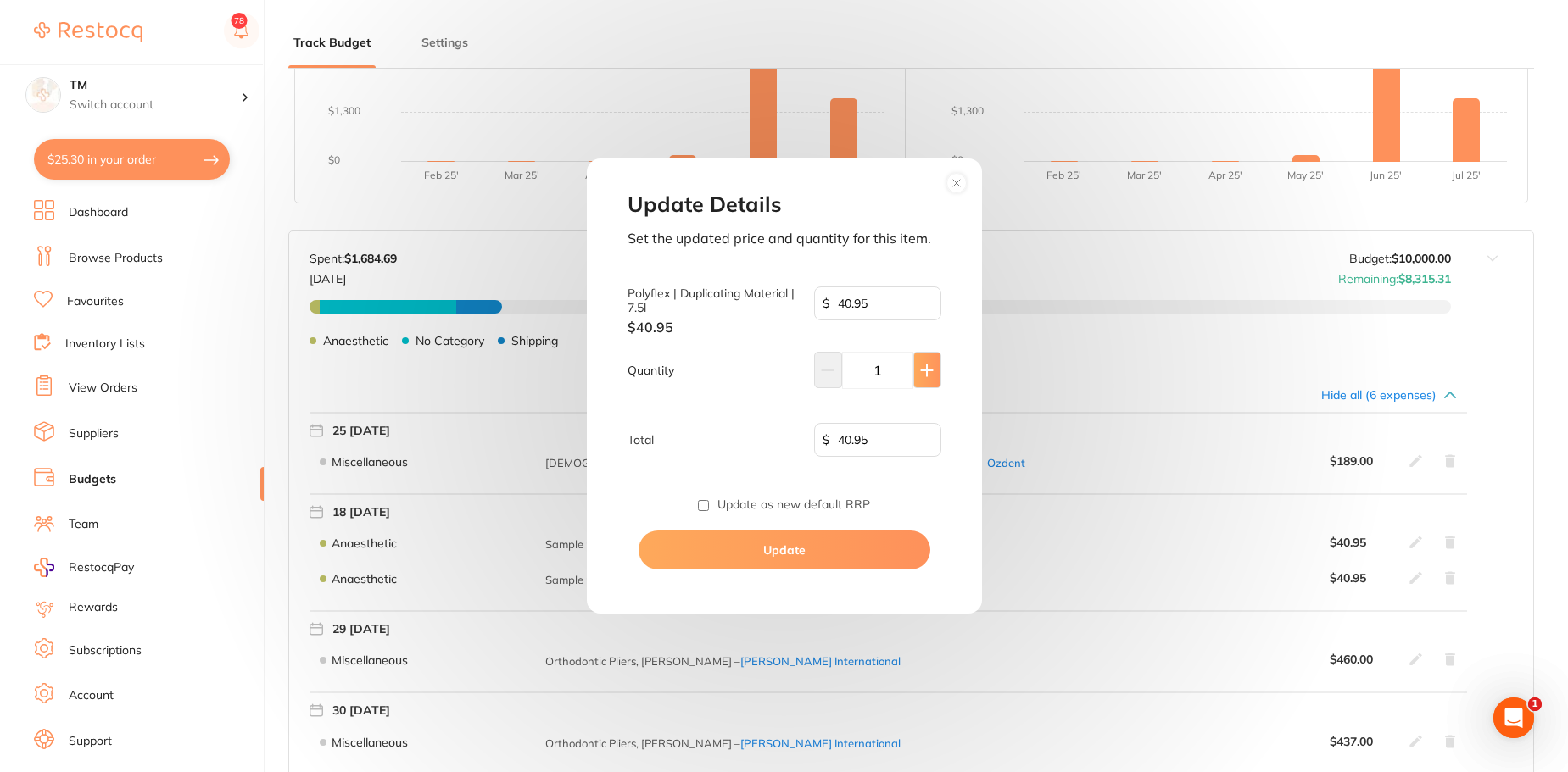
type input "2"
type input "81.90"
click at [921, 364] on icon at bounding box center [926, 371] width 13 height 13
type input "3"
type input "122.85"
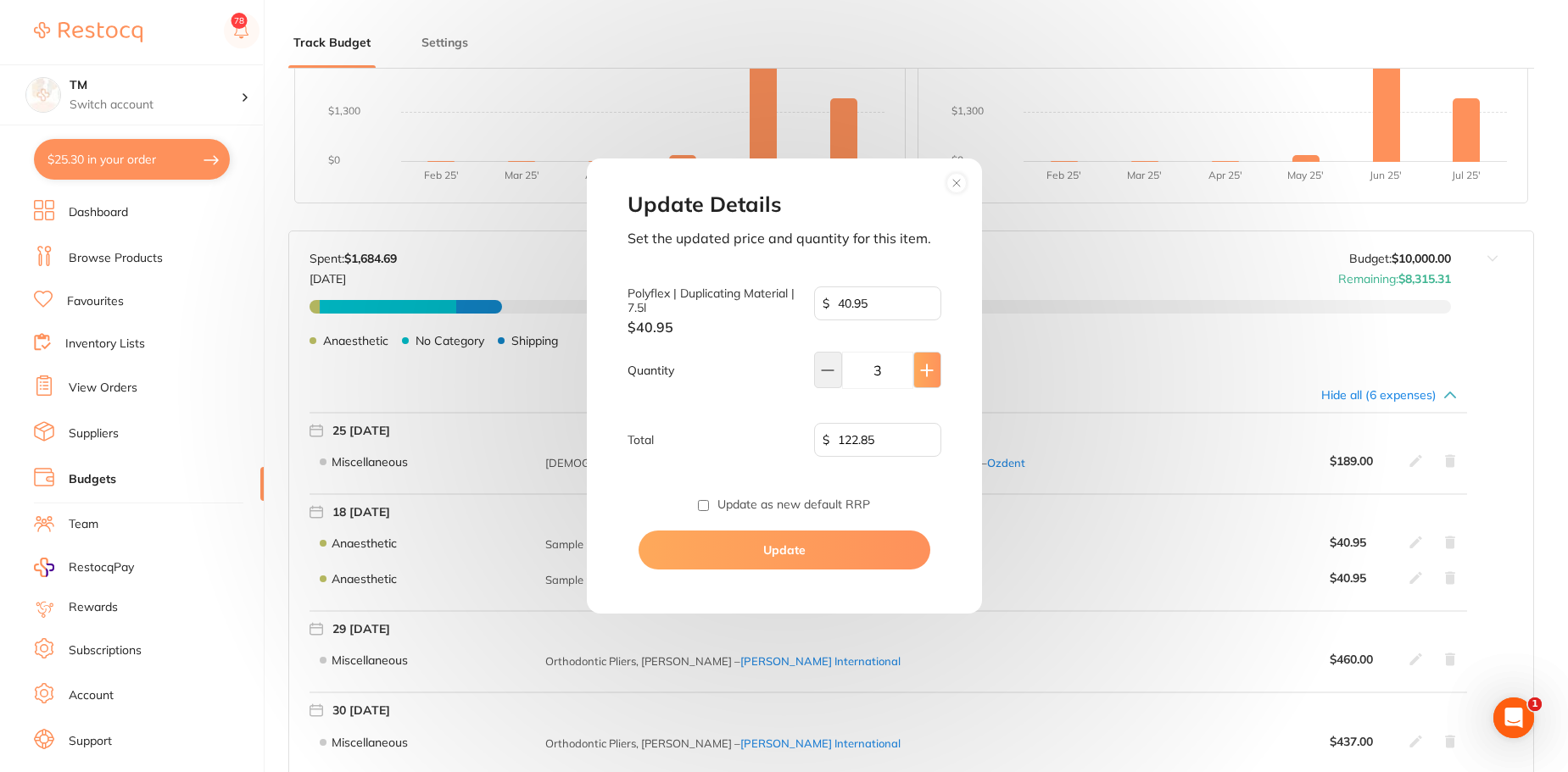
click at [921, 364] on icon at bounding box center [926, 371] width 13 height 13
type input "4"
type input "163.80"
click at [893, 548] on button "Update" at bounding box center [784, 550] width 291 height 39
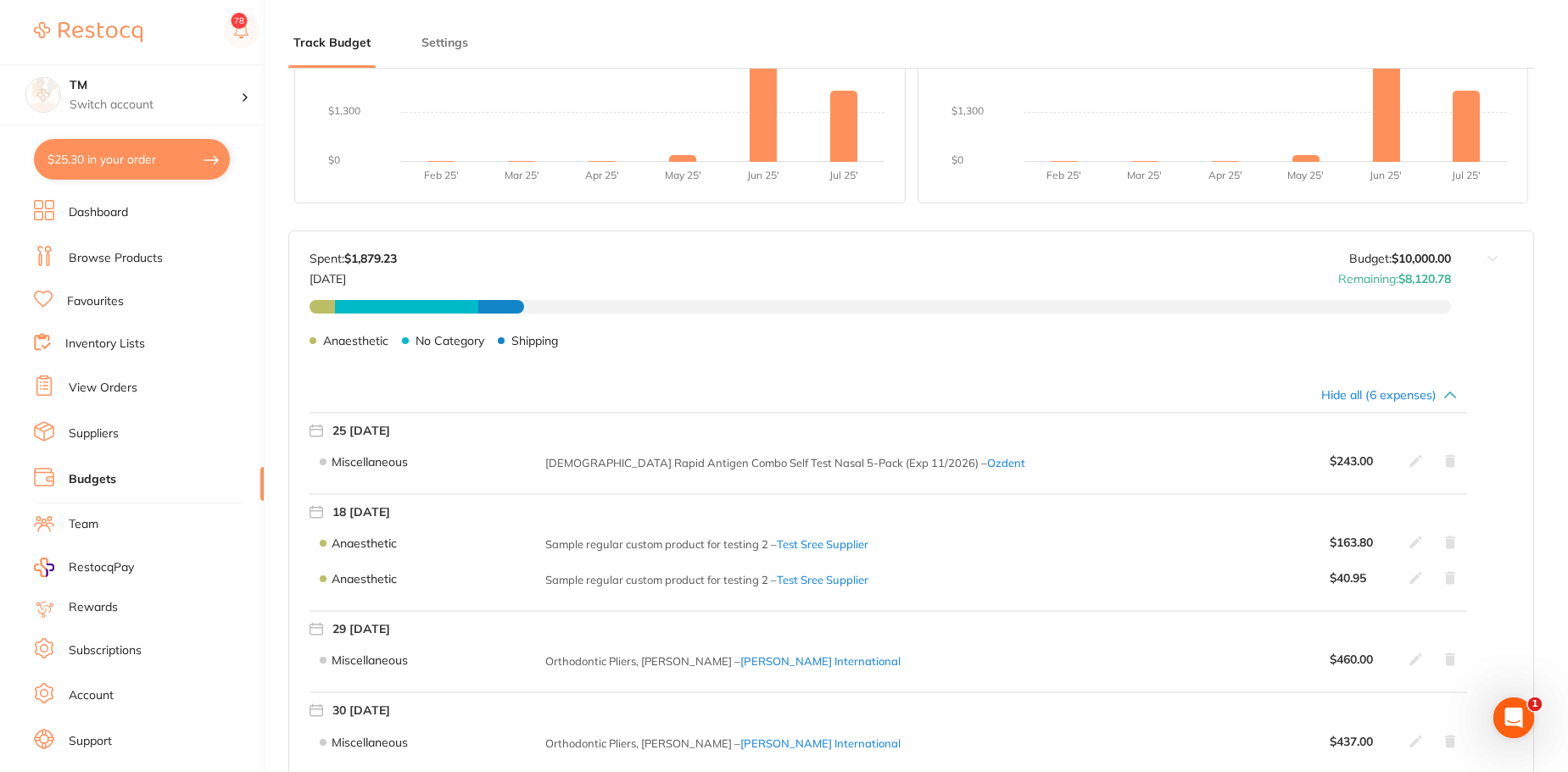
click at [1414, 465] on icon at bounding box center [1416, 461] width 13 height 13
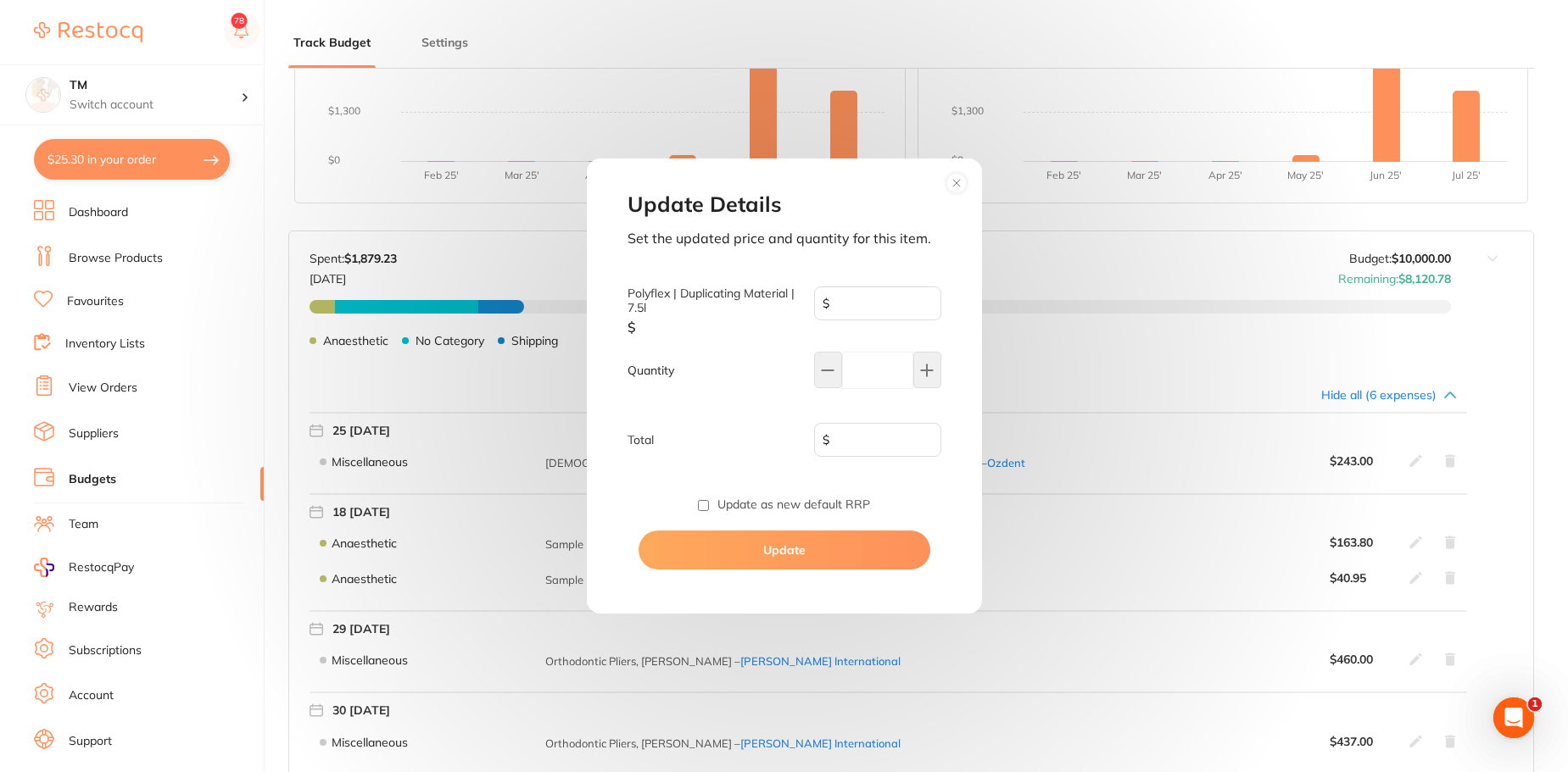
type input "13.5"
type input "18"
type input "243.00"
click at [917, 365] on button at bounding box center [926, 370] width 28 height 36
type input "19"
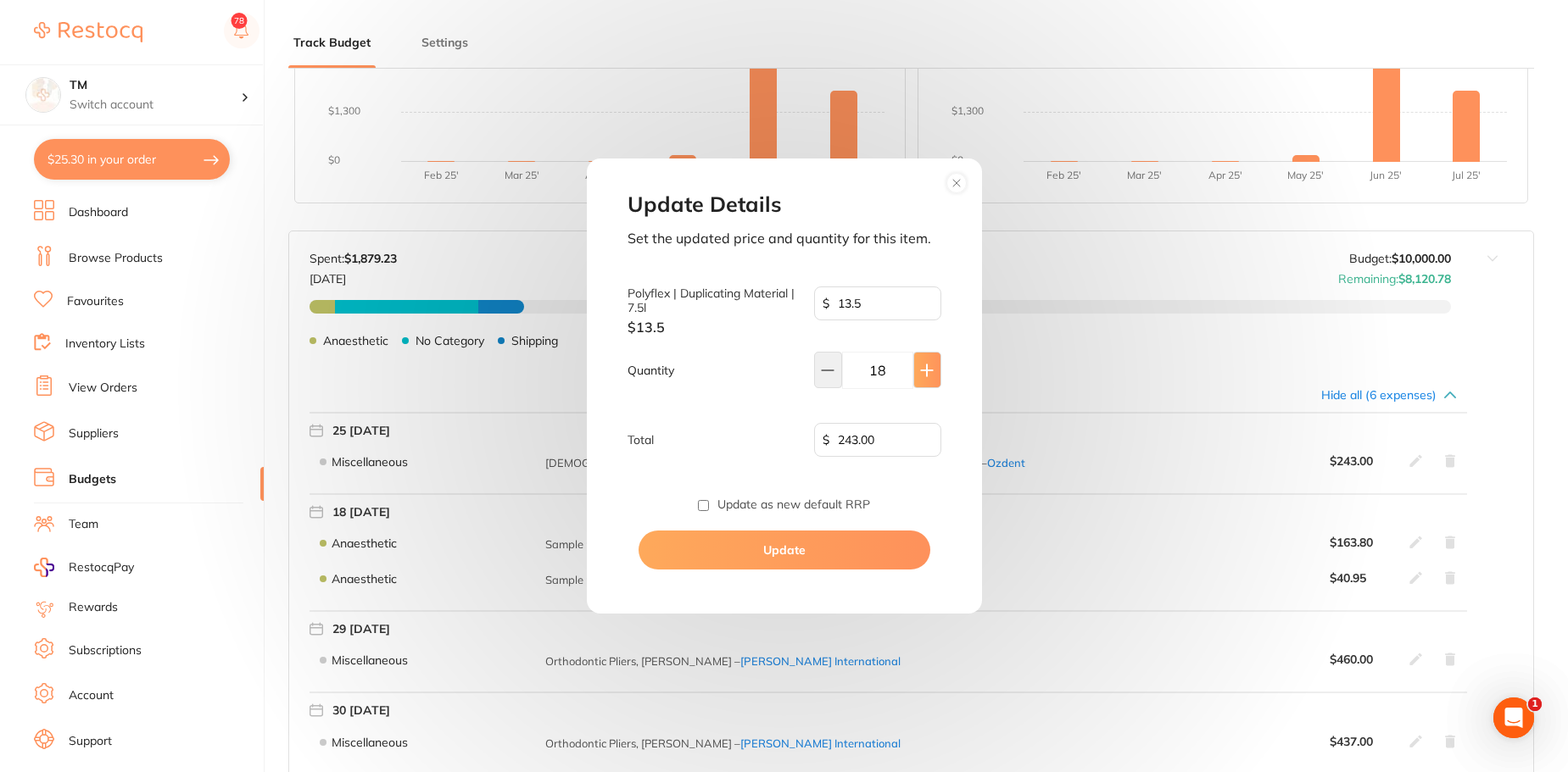
type input "256.50"
click at [917, 365] on button at bounding box center [926, 370] width 28 height 36
type input "20"
type input "270.00"
click at [917, 365] on button at bounding box center [926, 370] width 28 height 36
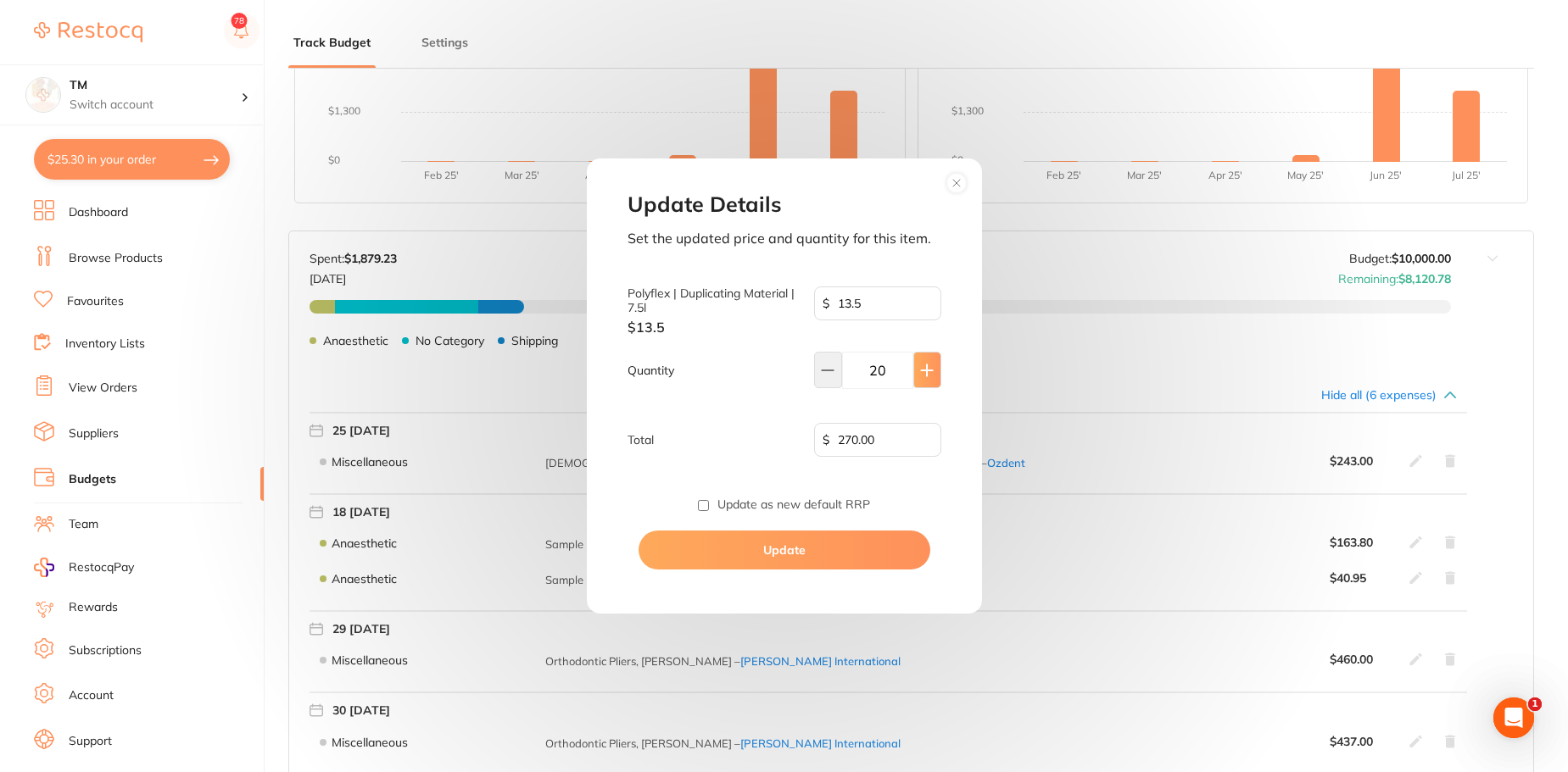
type input "21"
type input "283.50"
click at [814, 556] on button "Update" at bounding box center [784, 550] width 291 height 39
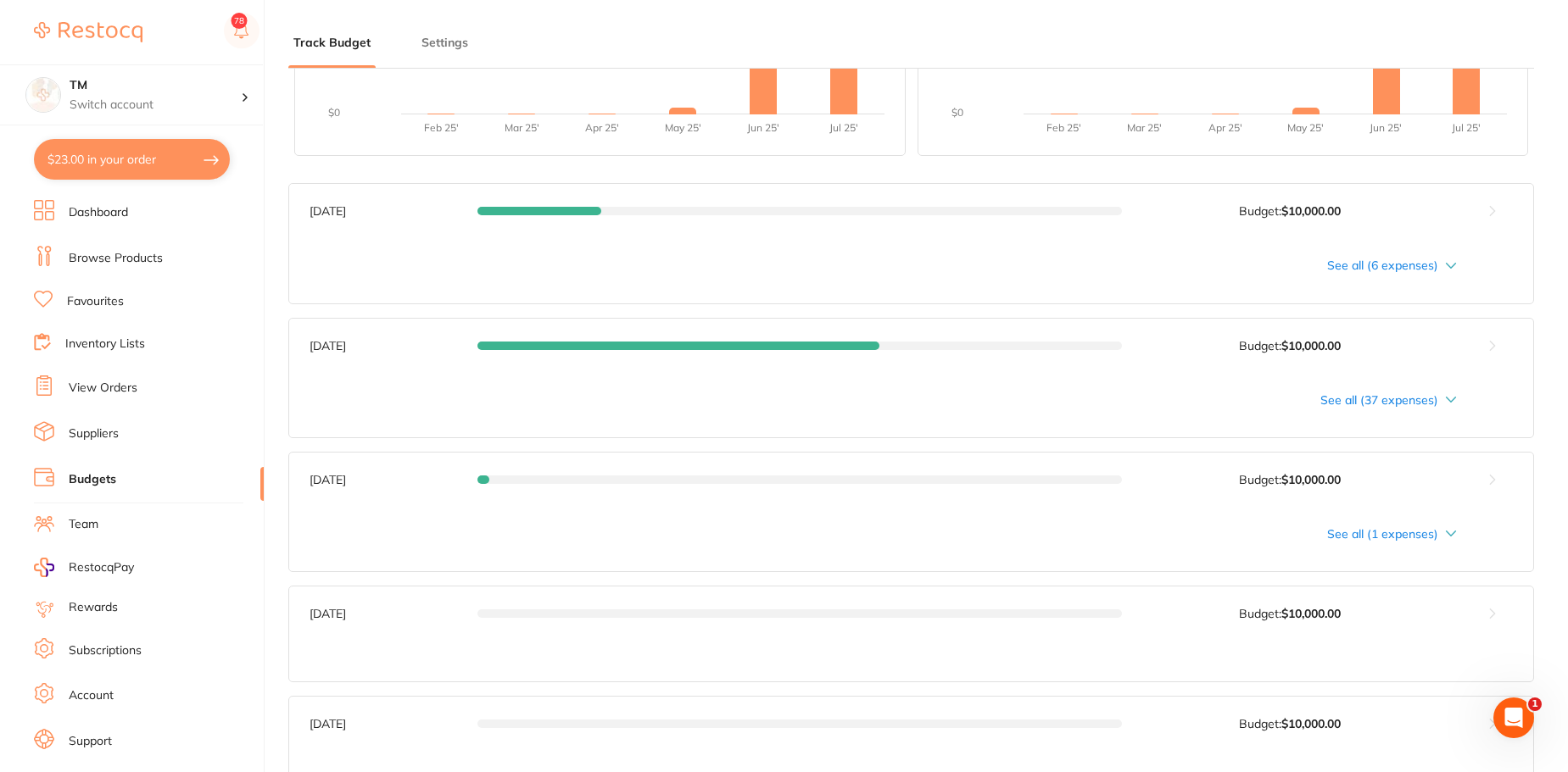
scroll to position [610, 0]
click at [1382, 398] on div "See all (37 expenses)" at bounding box center [883, 401] width 1148 height 13
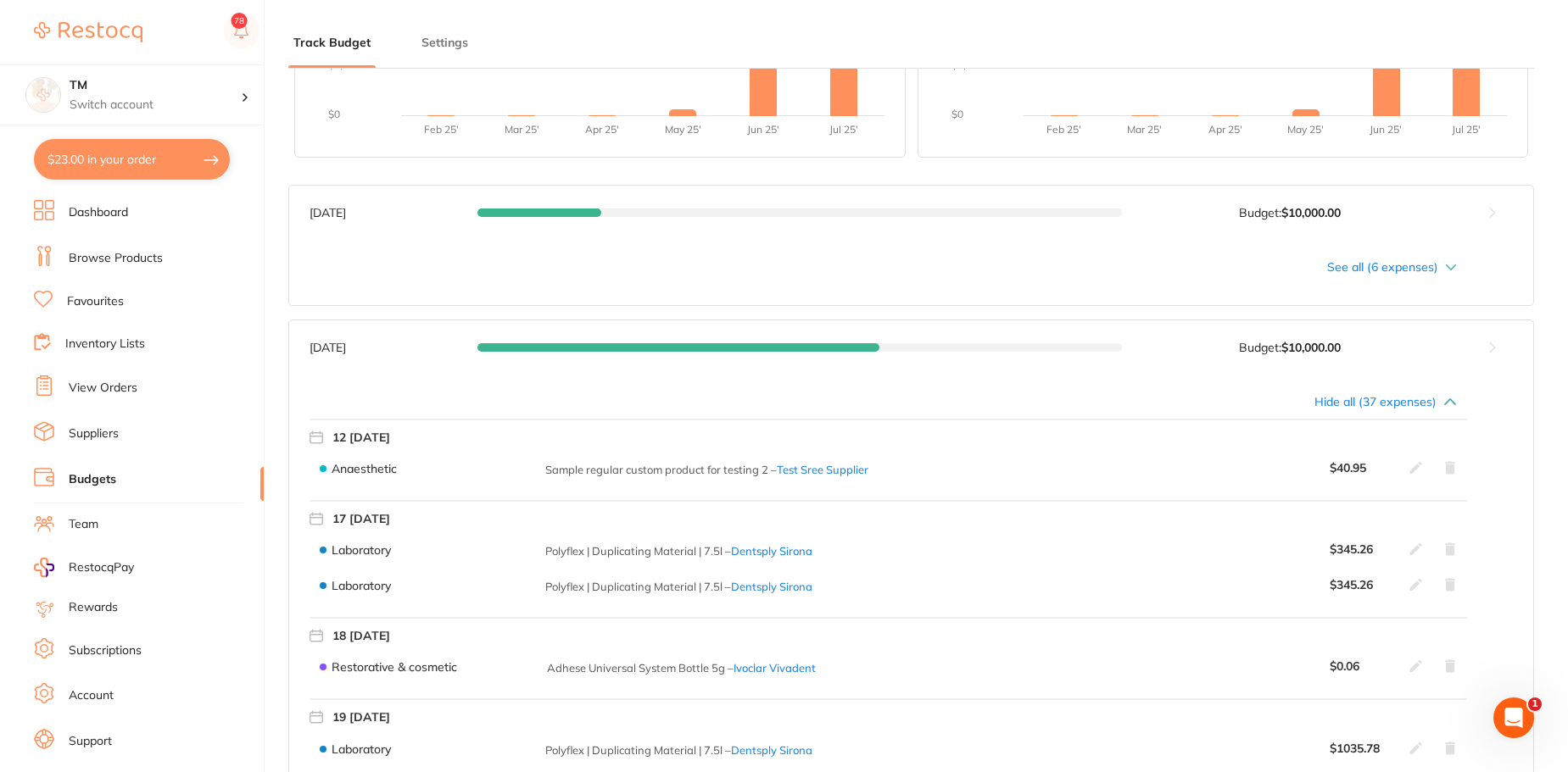
click at [1482, 352] on button at bounding box center [1491, 348] width 82 height 55
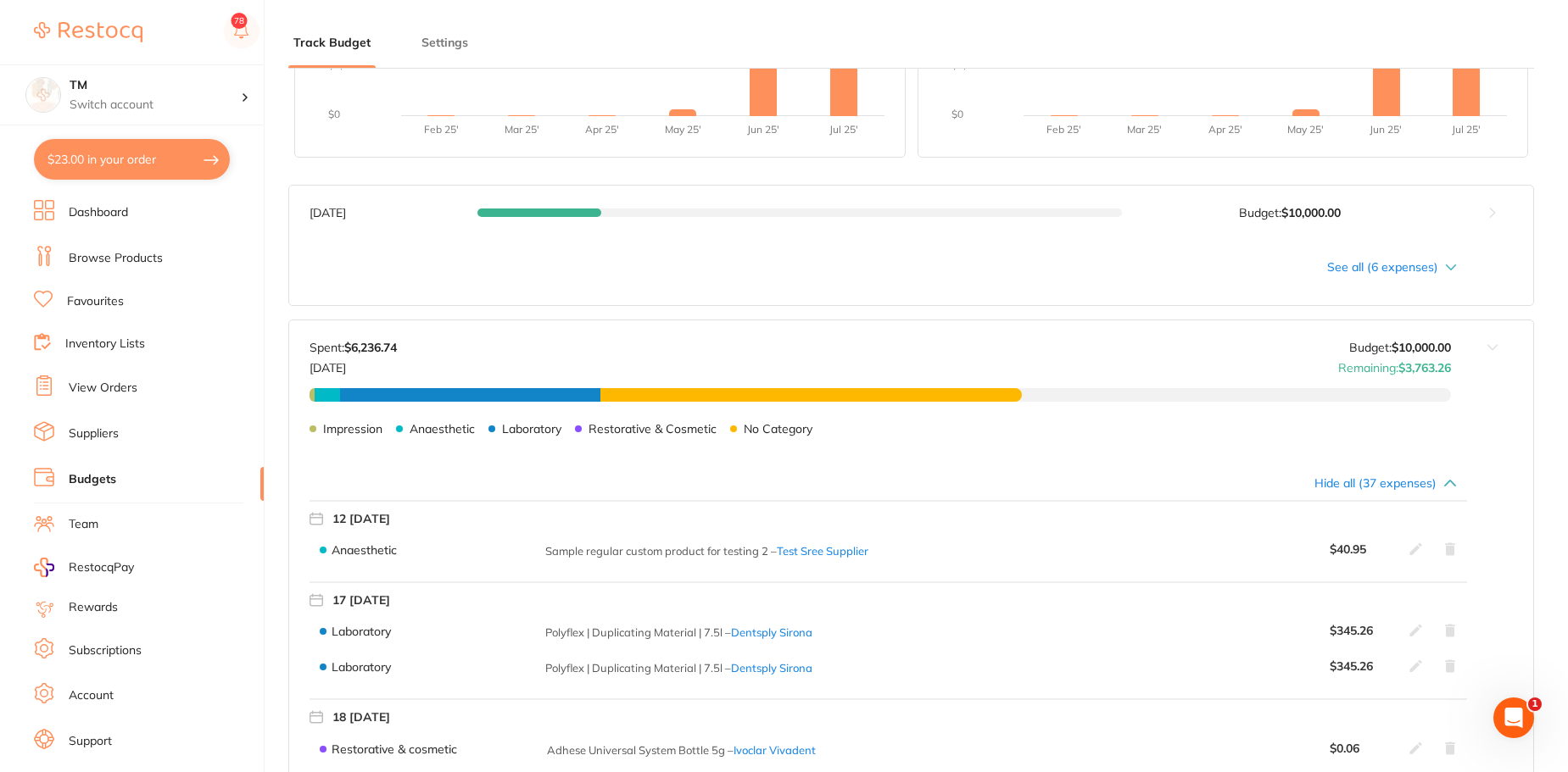
click at [1410, 555] on icon at bounding box center [1415, 548] width 12 height 12
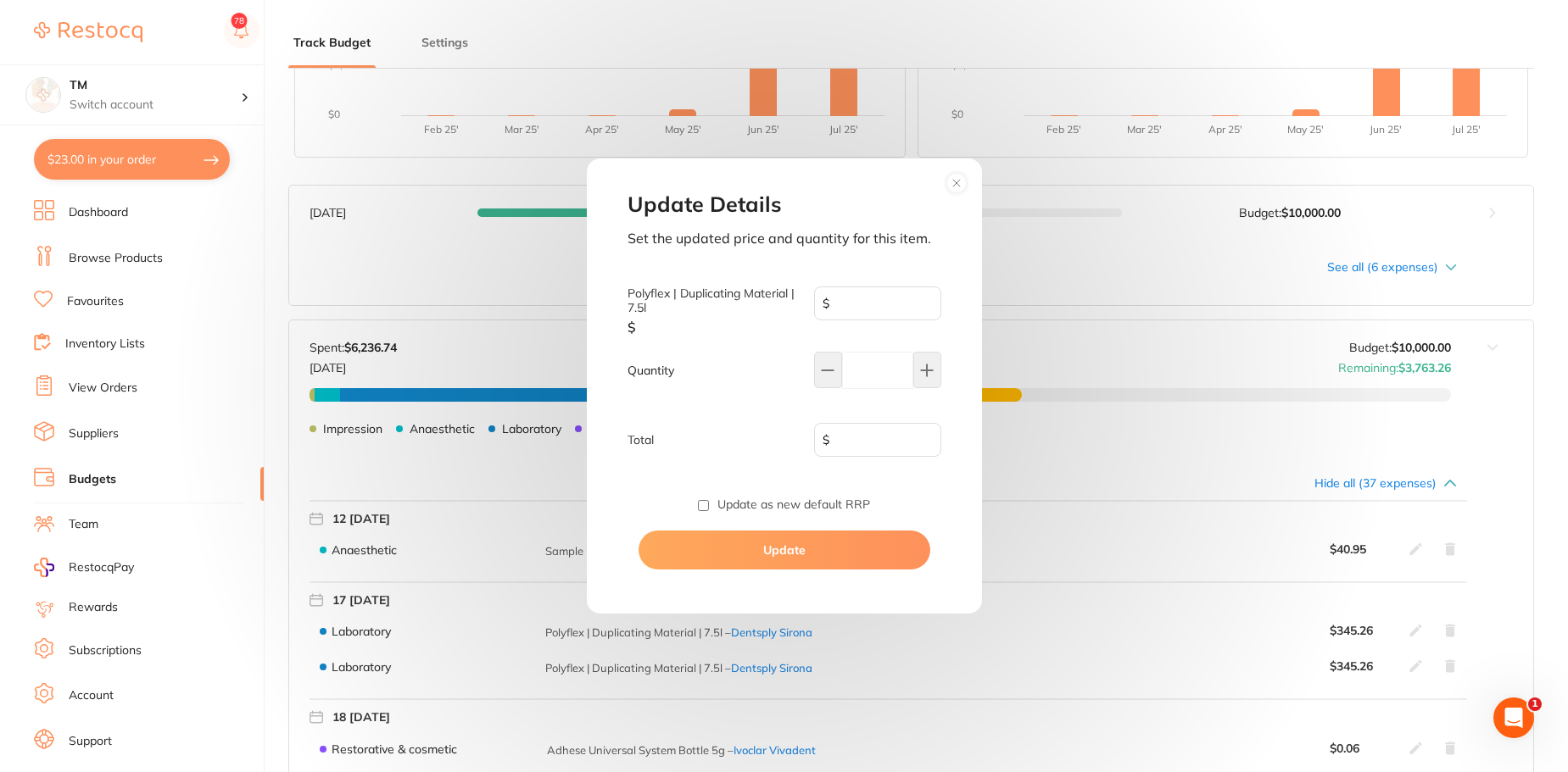
type input "40.95"
type input "1"
type input "40.95"
click at [926, 365] on icon at bounding box center [926, 371] width 11 height 11
type input "2"
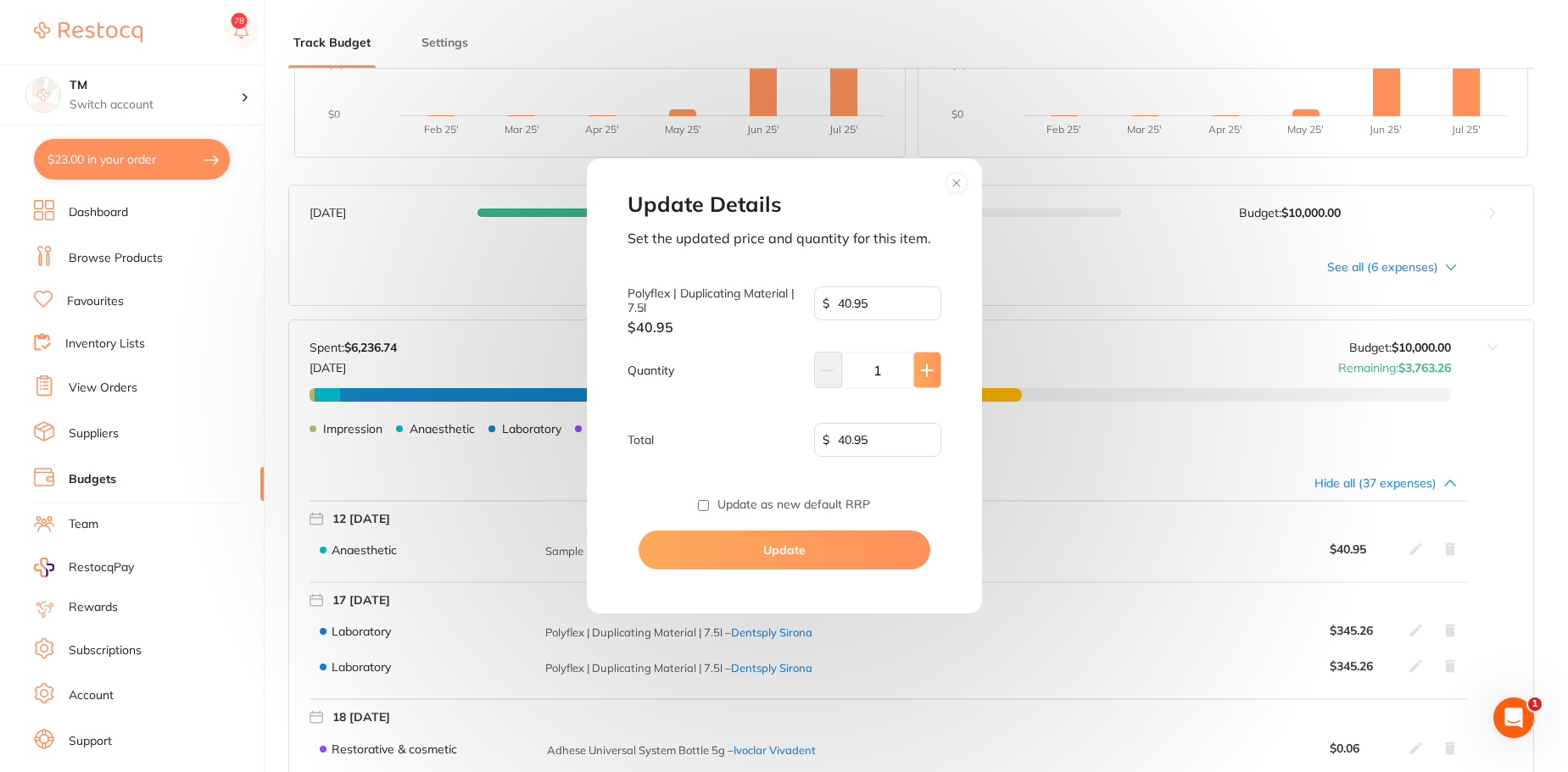
type input "81.90"
click at [926, 365] on icon at bounding box center [926, 371] width 11 height 11
type input "3"
type input "122.85"
click at [926, 365] on icon at bounding box center [926, 371] width 11 height 11
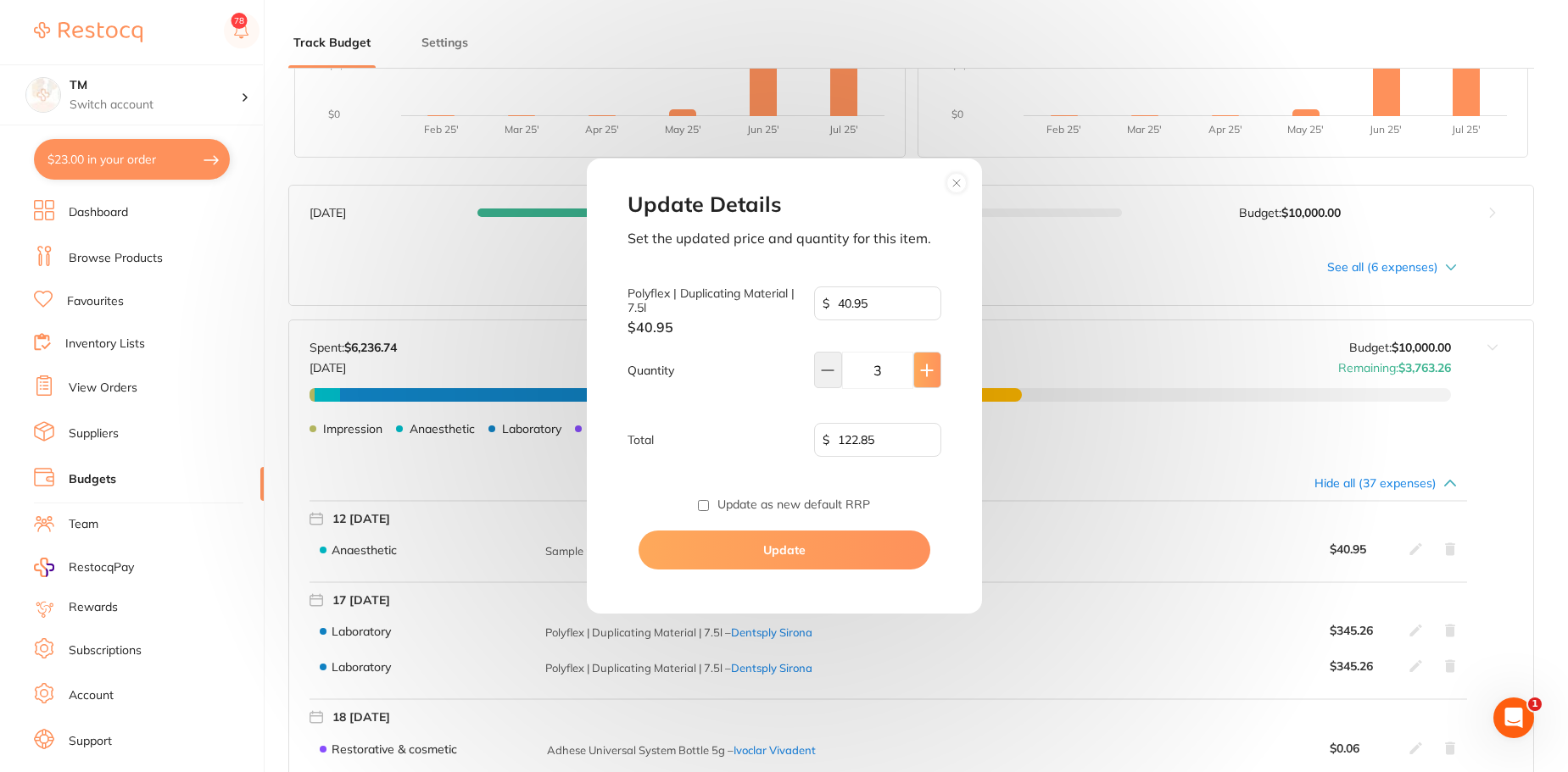
type input "4"
type input "163.80"
click at [926, 365] on icon at bounding box center [926, 371] width 11 height 11
type input "5"
type input "204.75"
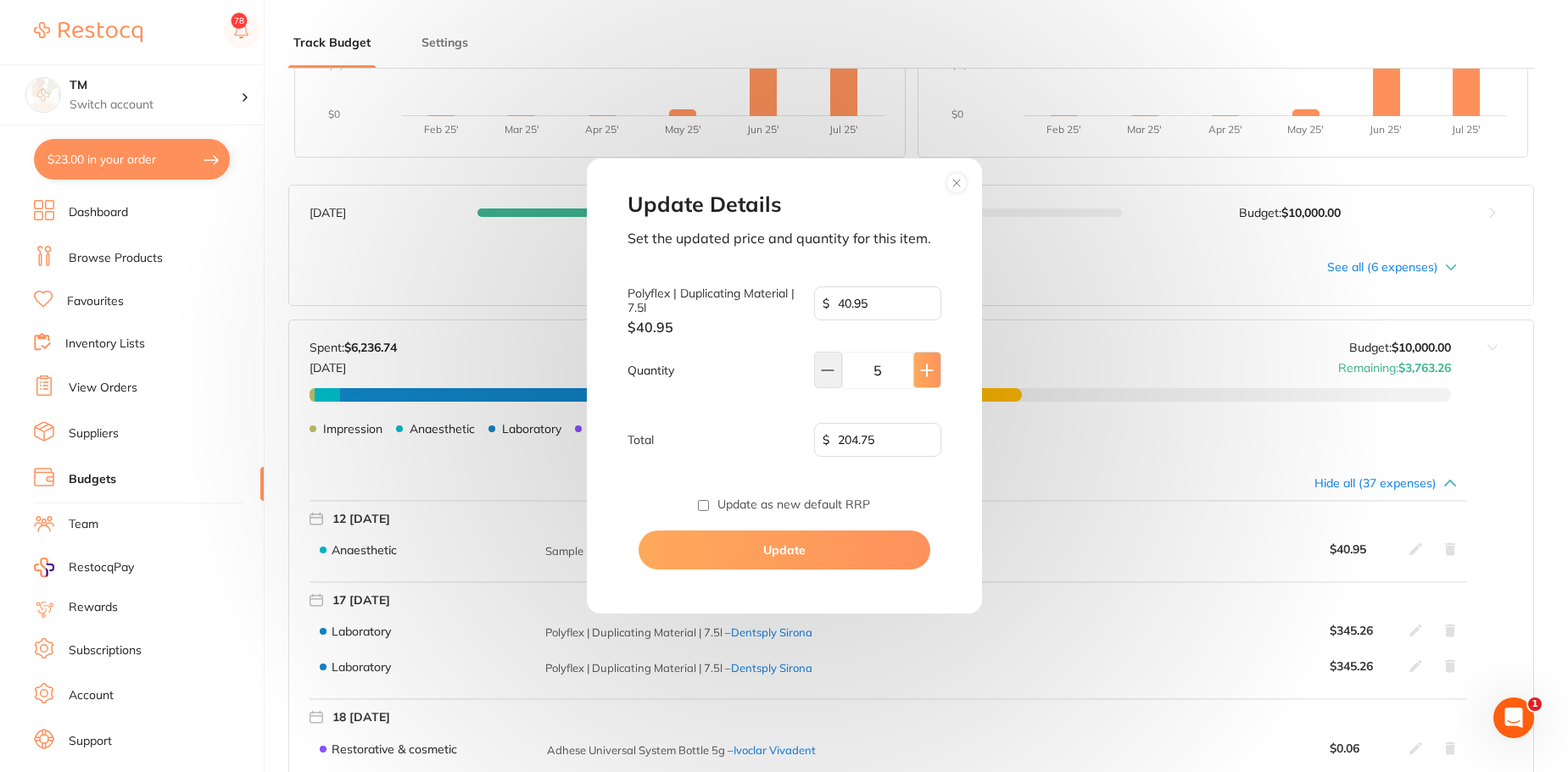
click at [926, 365] on icon at bounding box center [926, 371] width 11 height 11
type input "6"
type input "245.70"
click at [926, 365] on icon at bounding box center [926, 371] width 11 height 11
type input "7"
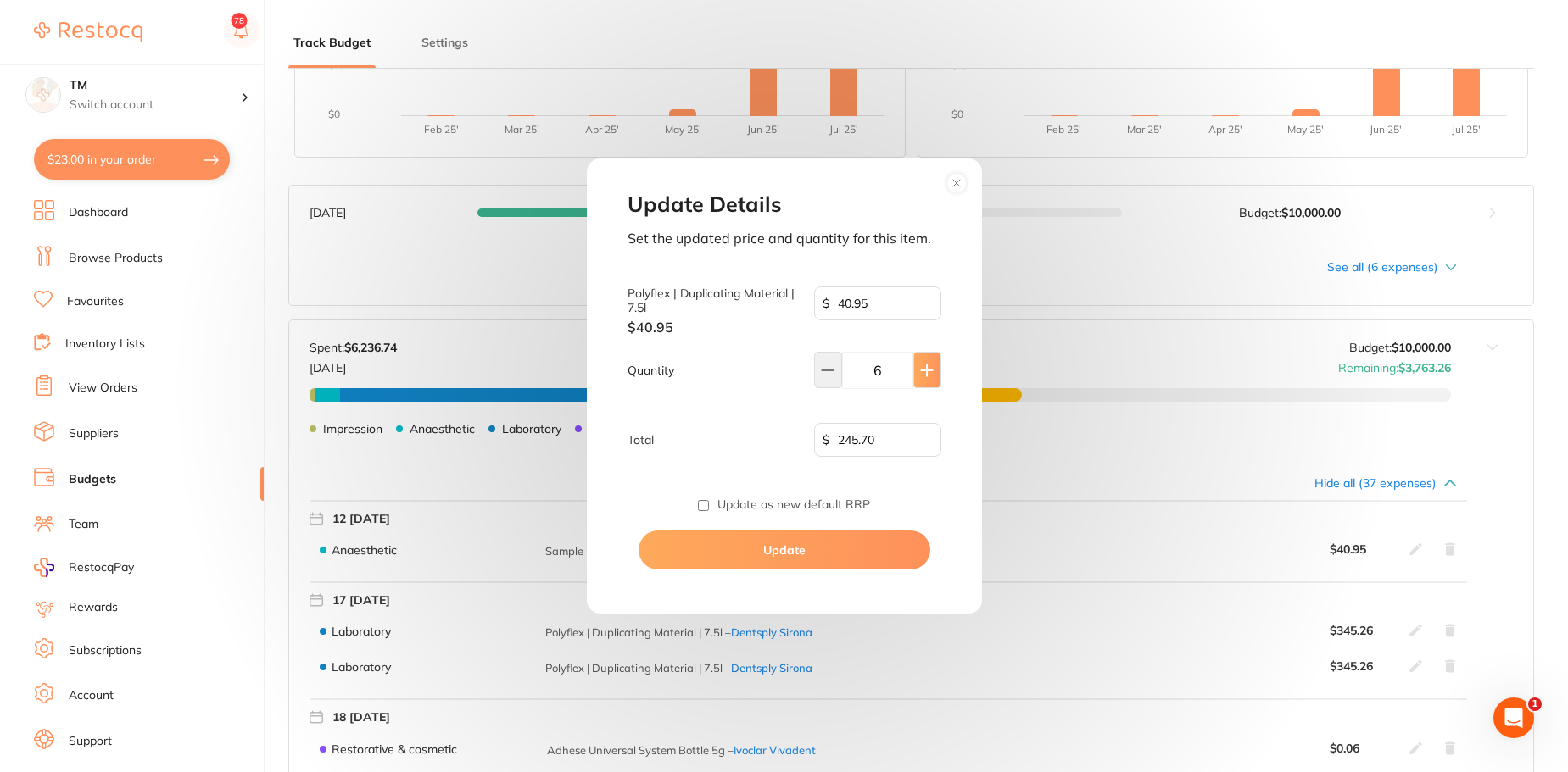
type input "286.65"
click at [926, 365] on icon at bounding box center [926, 371] width 11 height 11
type input "8"
type input "327.60"
click at [926, 365] on icon at bounding box center [926, 371] width 11 height 11
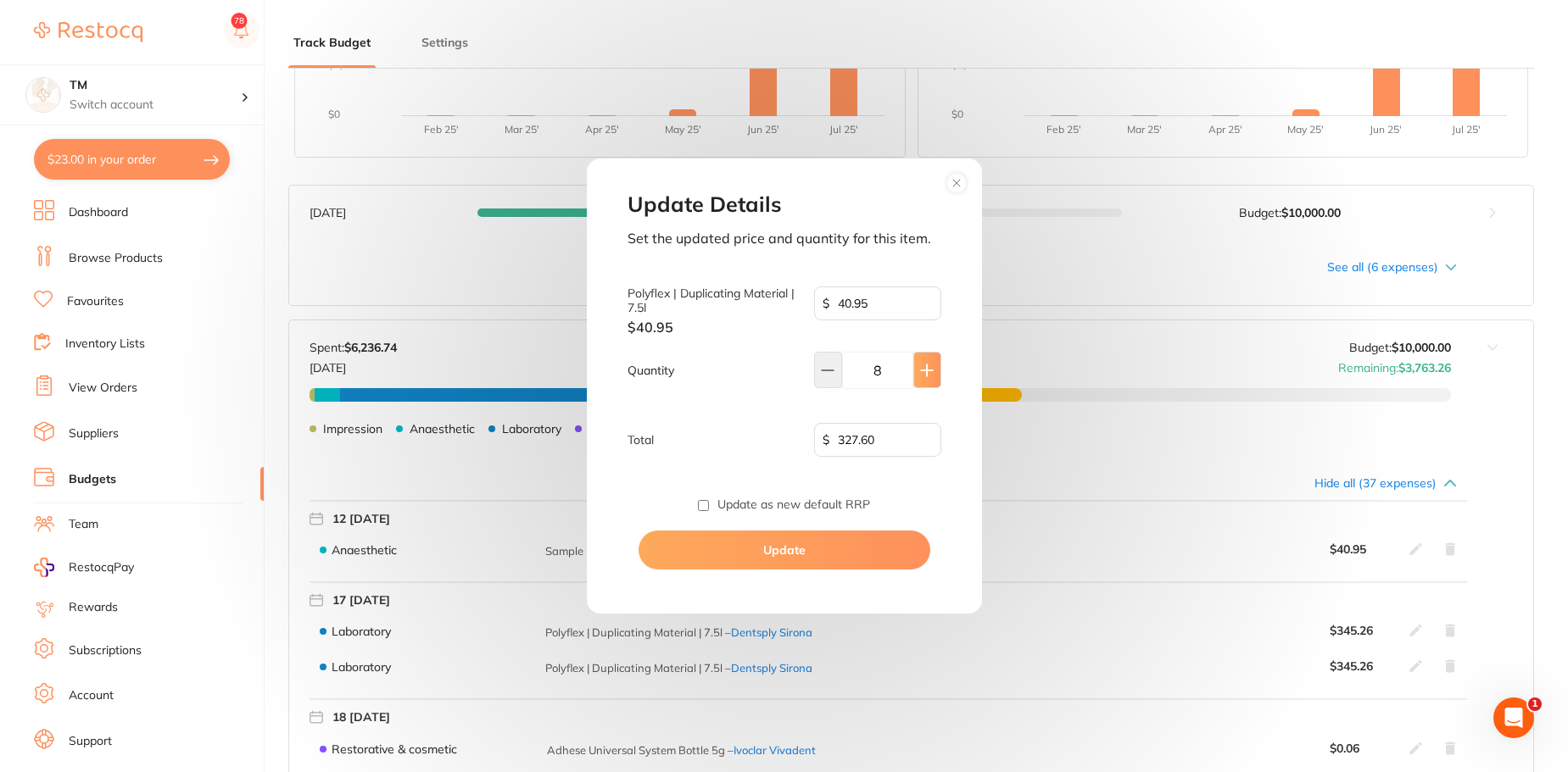
type input "9"
type input "368.55"
click at [849, 550] on button "Update" at bounding box center [784, 550] width 291 height 39
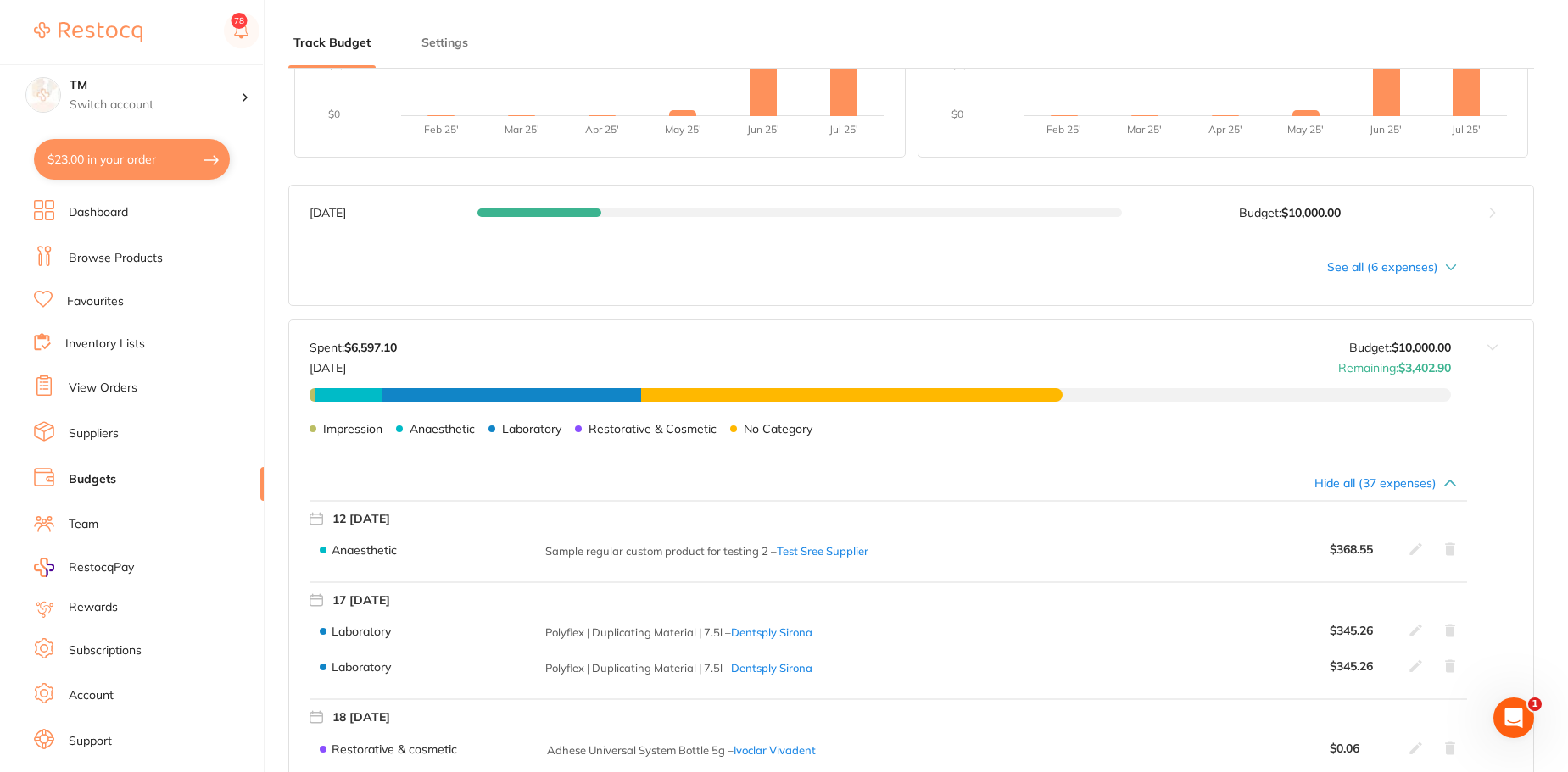
click at [1448, 664] on icon at bounding box center [1449, 667] width 11 height 12
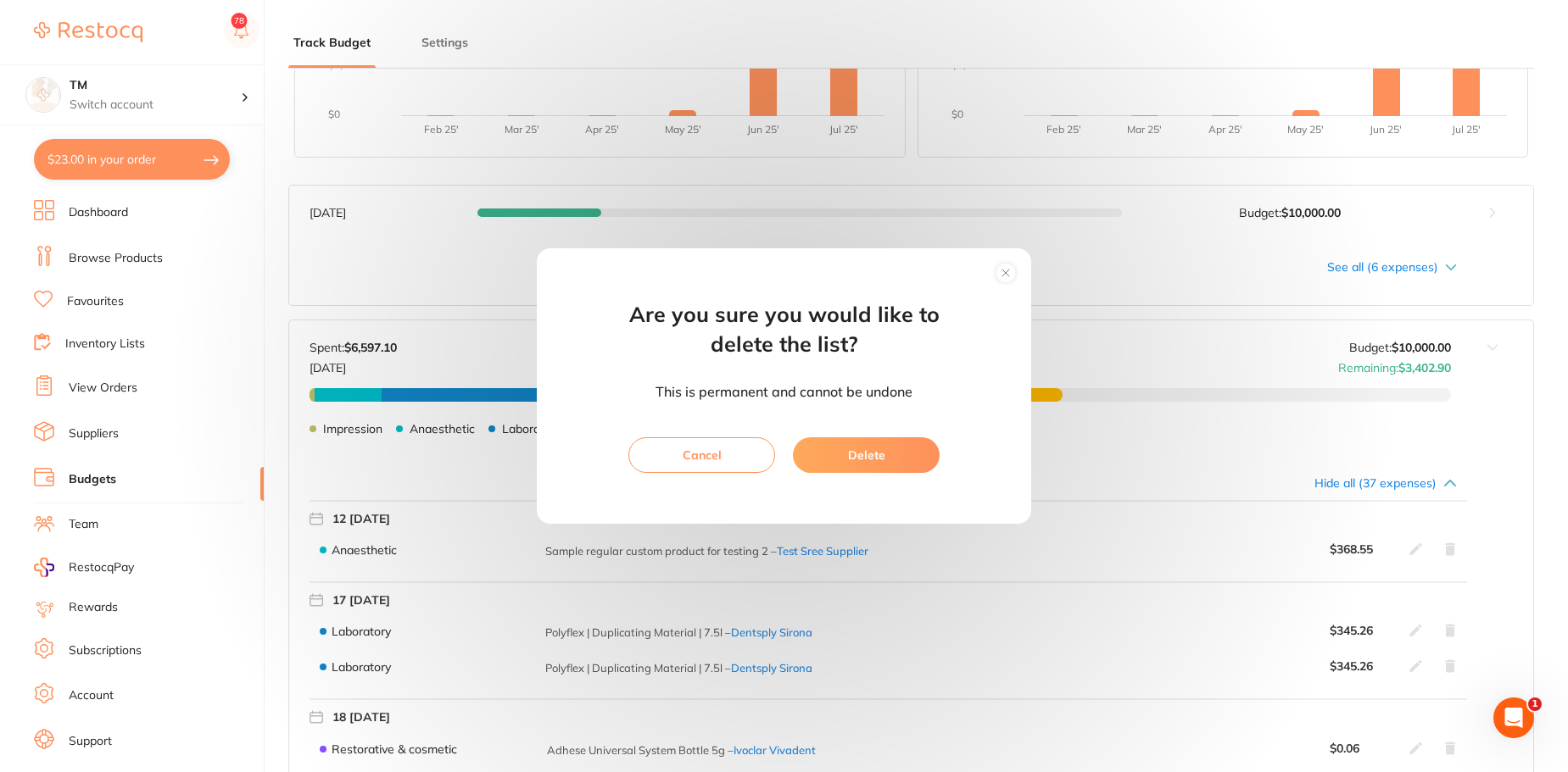
click at [912, 453] on button "Delete" at bounding box center [866, 455] width 147 height 35
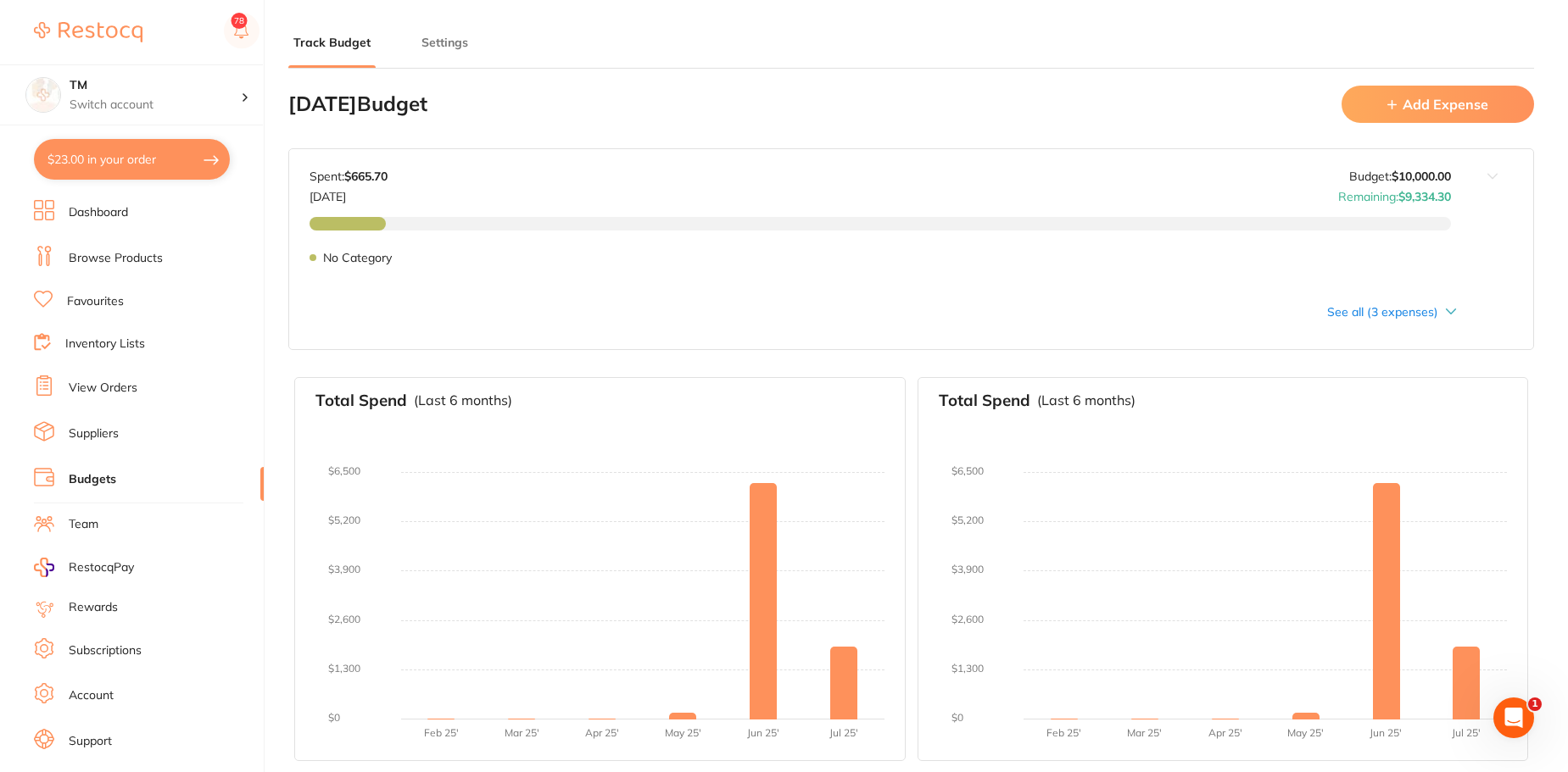
scroll to position [0, 0]
